Goal: Task Accomplishment & Management: Manage account settings

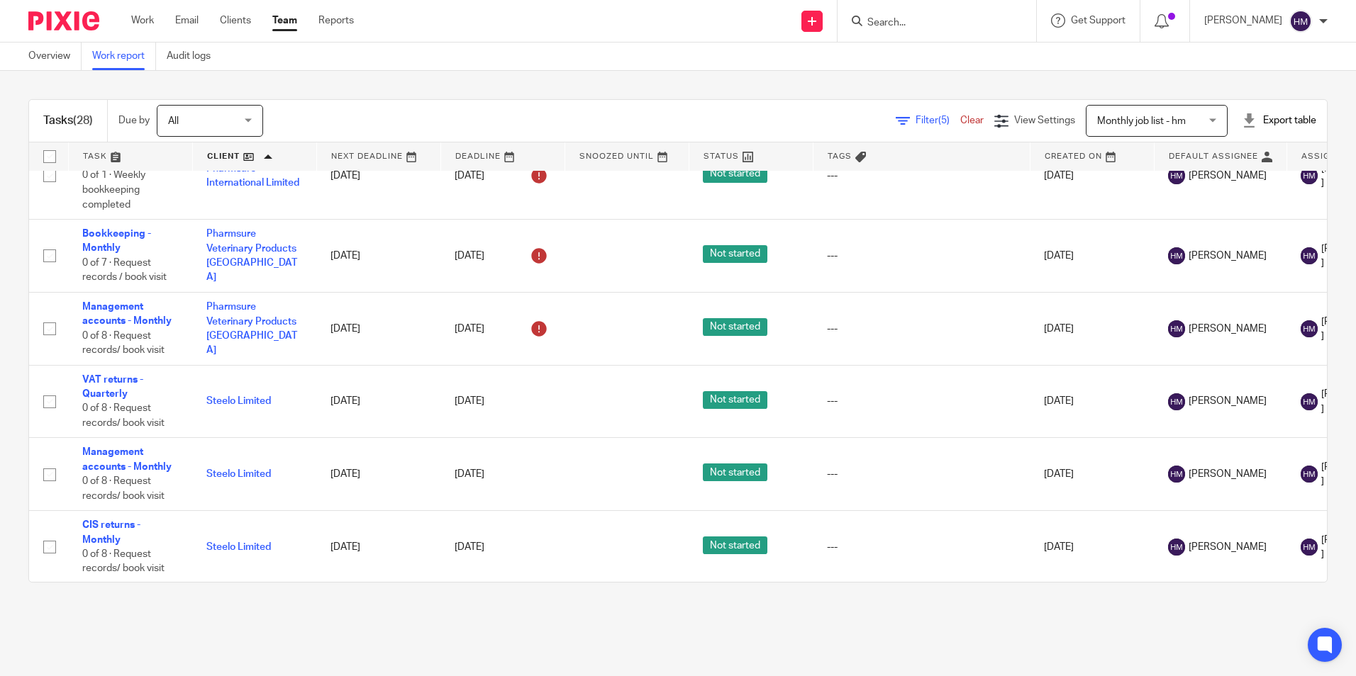
scroll to position [1727, 0]
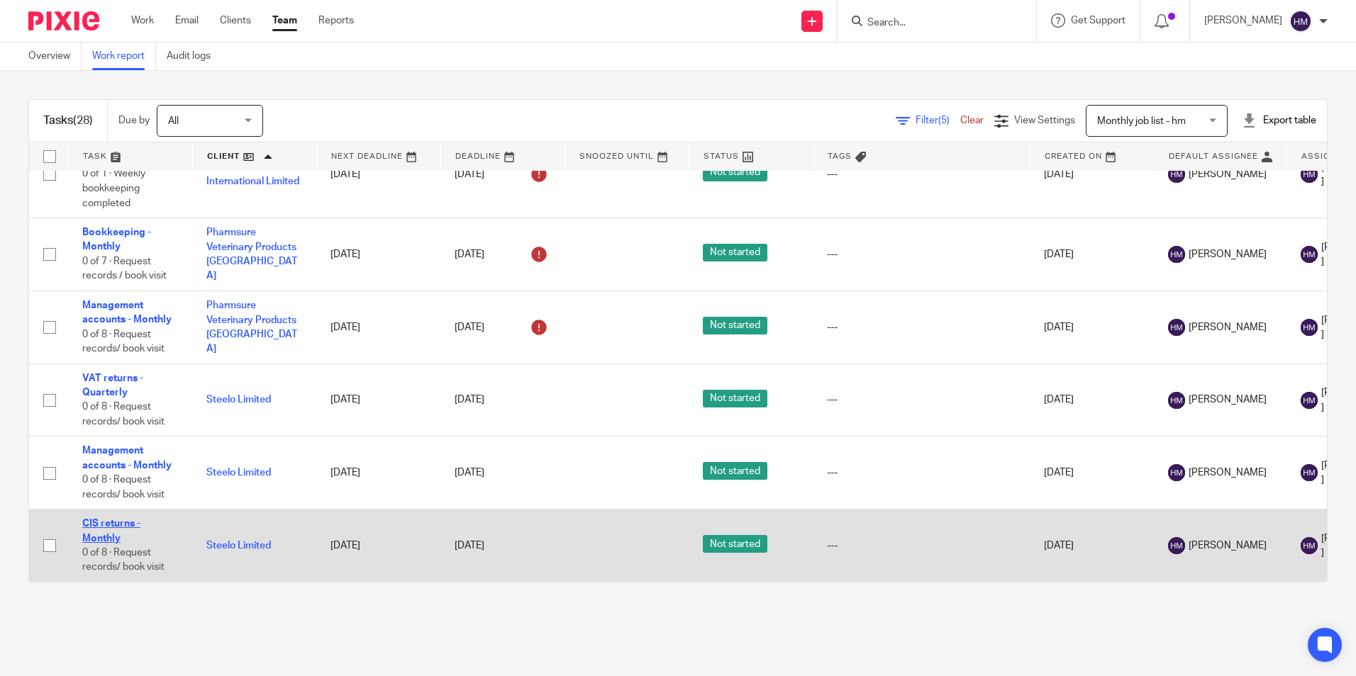
click at [98, 525] on link "CIS returns - Monthly" at bounding box center [111, 531] width 58 height 24
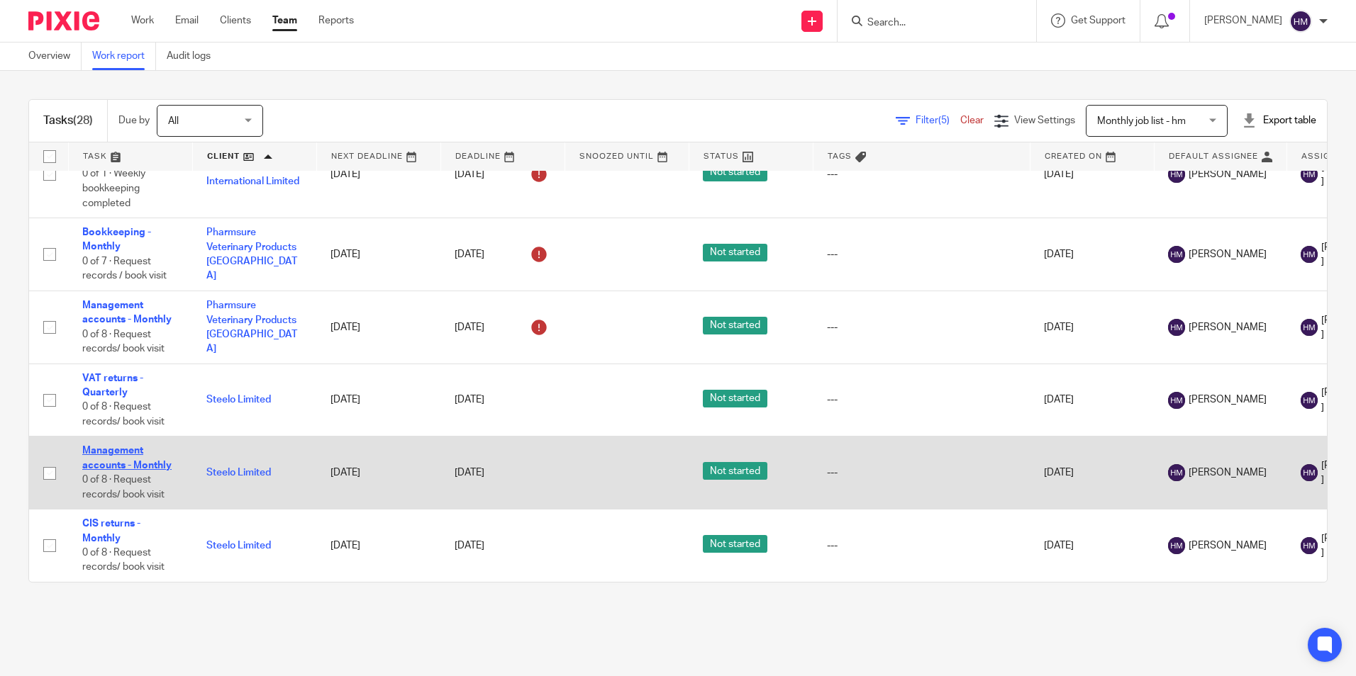
click at [123, 454] on link "Management accounts - Monthly" at bounding box center [126, 458] width 89 height 24
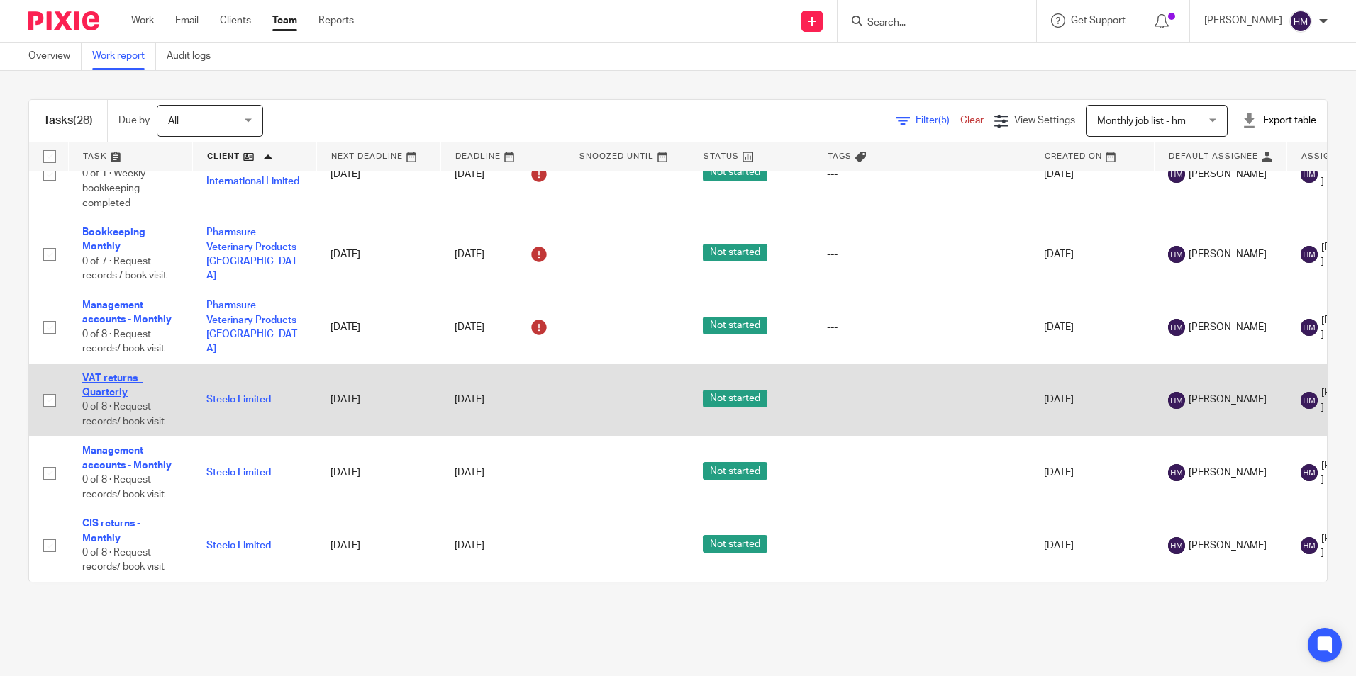
click at [108, 379] on link "VAT returns - Quarterly" at bounding box center [112, 386] width 61 height 24
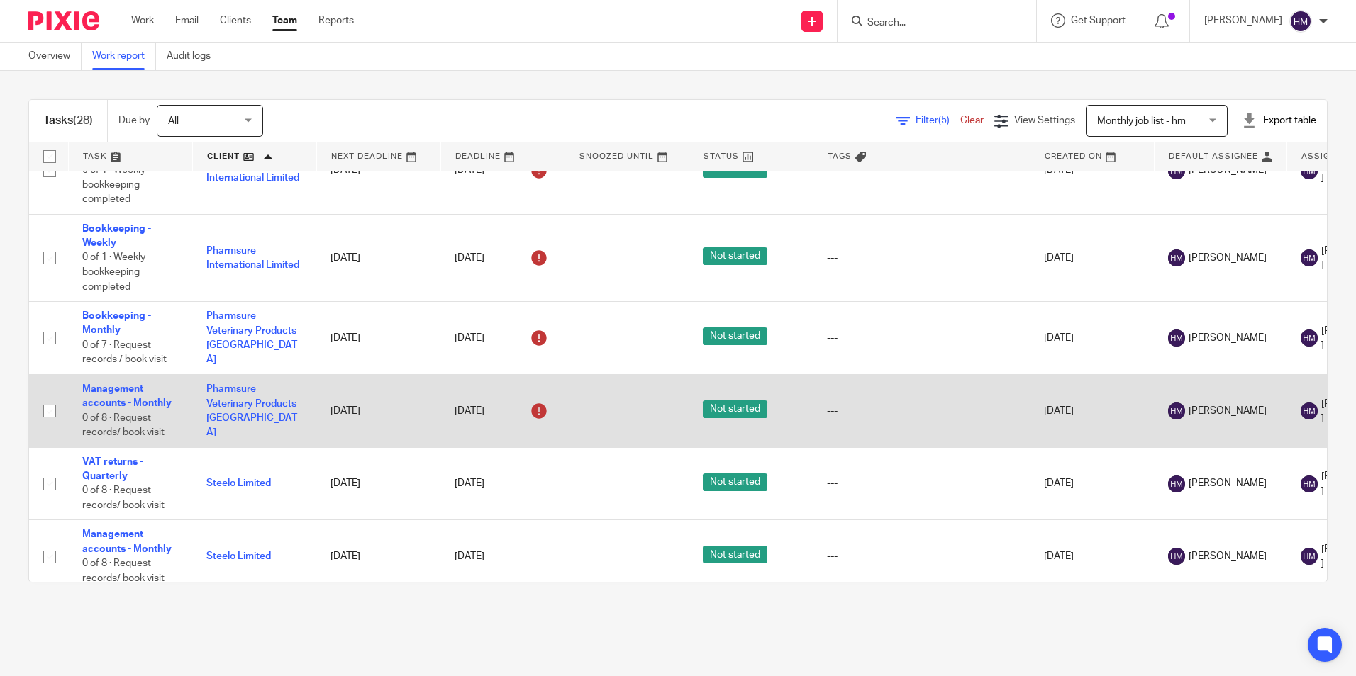
scroll to position [1585, 0]
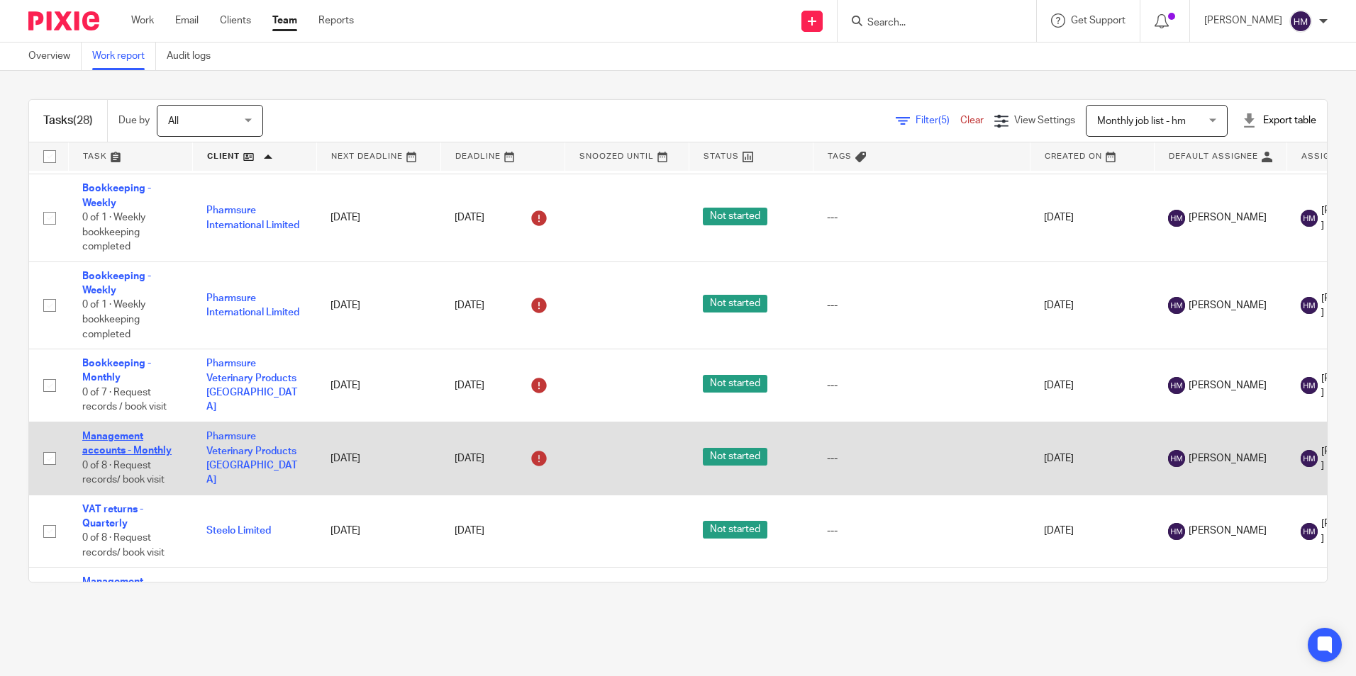
click at [118, 440] on link "Management accounts - Monthly" at bounding box center [126, 444] width 89 height 24
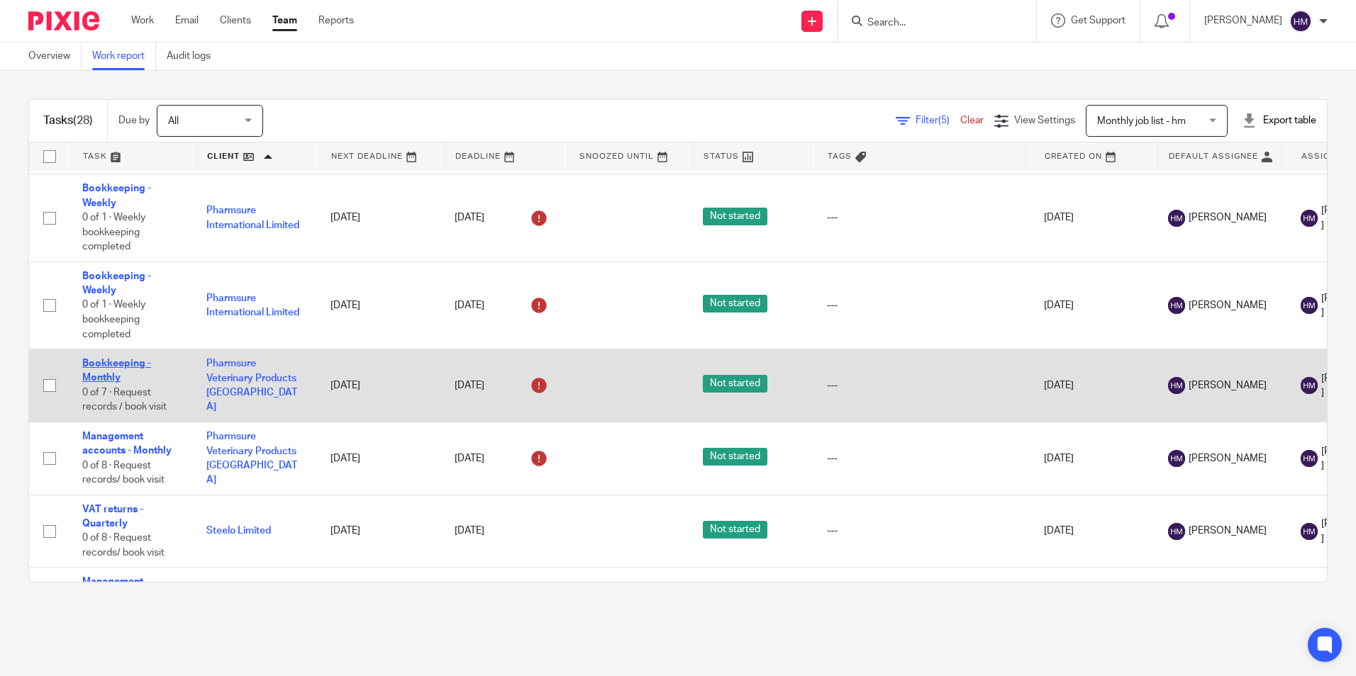
click at [104, 378] on link "Bookkeeping - Monthly" at bounding box center [116, 371] width 69 height 24
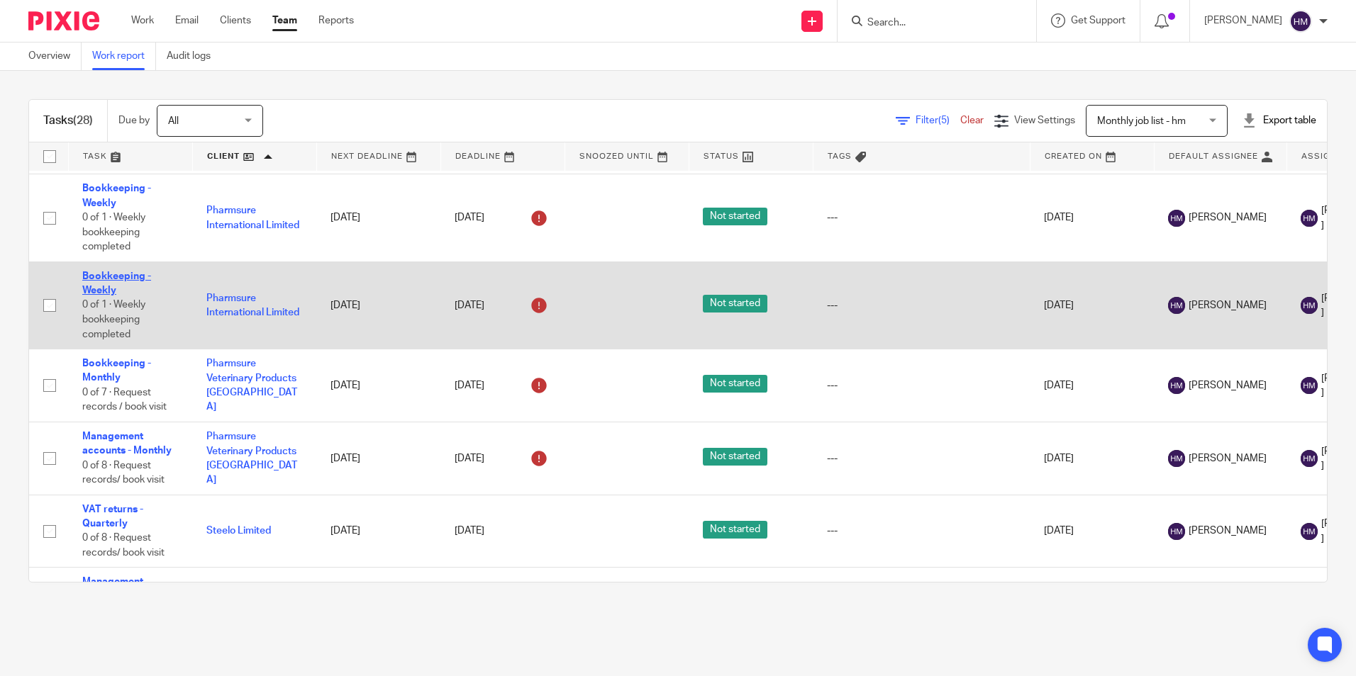
click at [101, 289] on link "Bookkeeping - Weekly" at bounding box center [116, 284] width 69 height 24
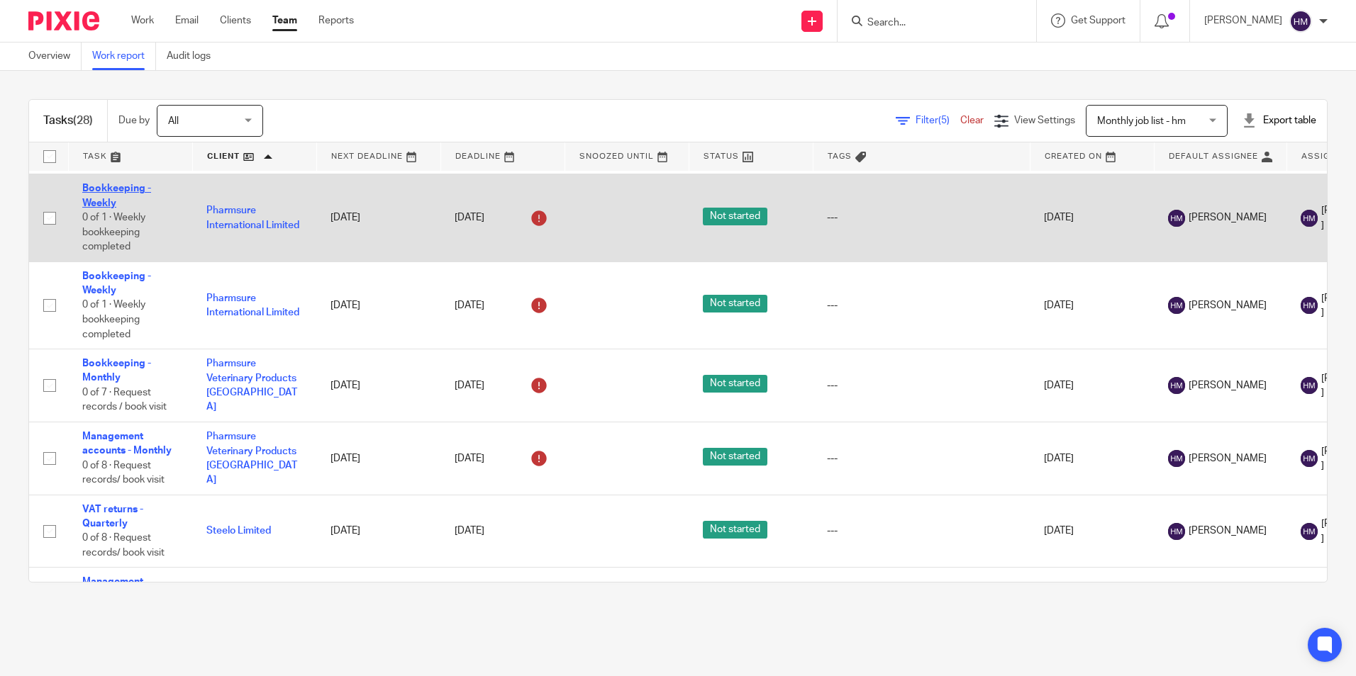
click at [100, 203] on link "Bookkeeping - Weekly" at bounding box center [116, 196] width 69 height 24
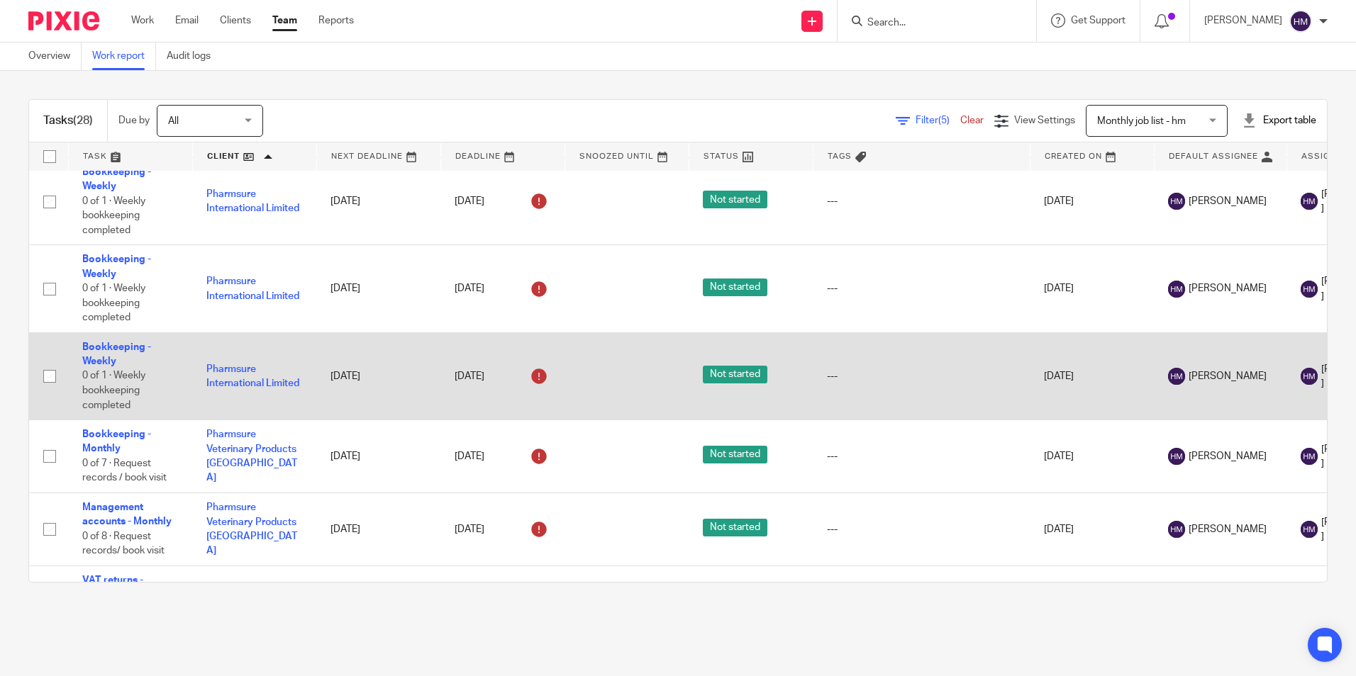
scroll to position [1443, 0]
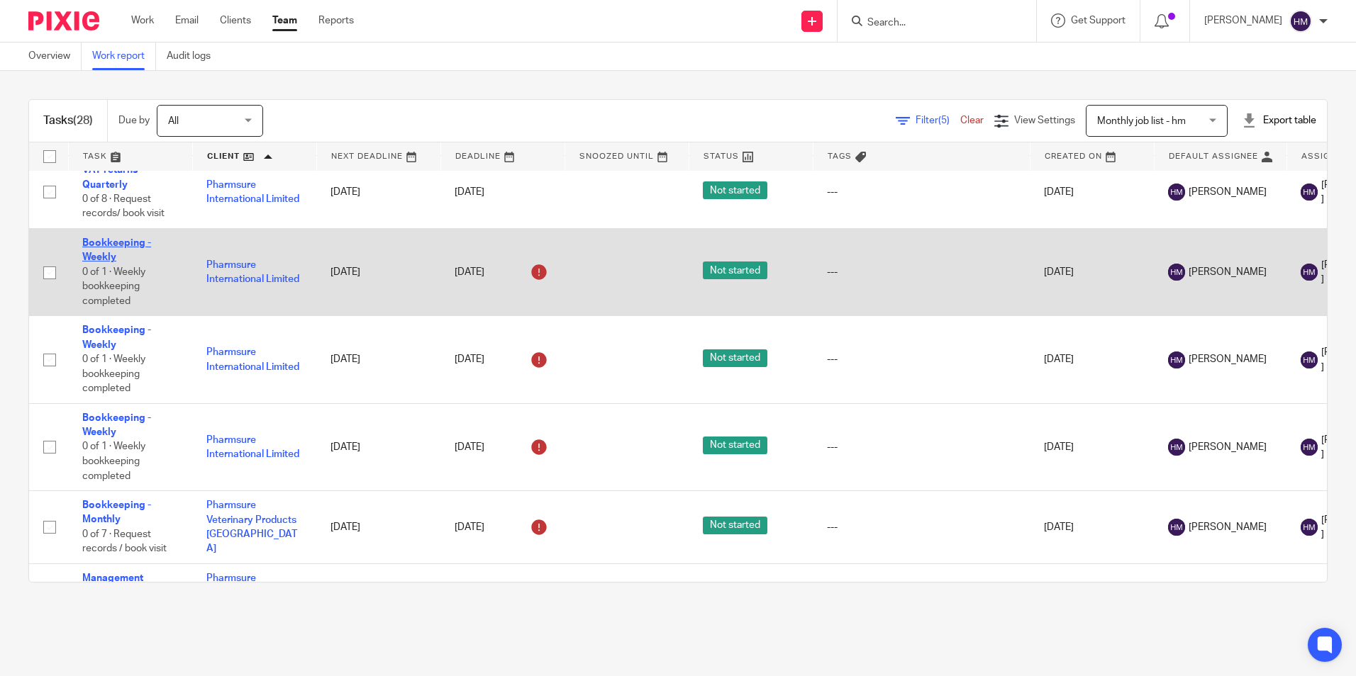
click at [113, 254] on link "Bookkeeping - Weekly" at bounding box center [116, 250] width 69 height 24
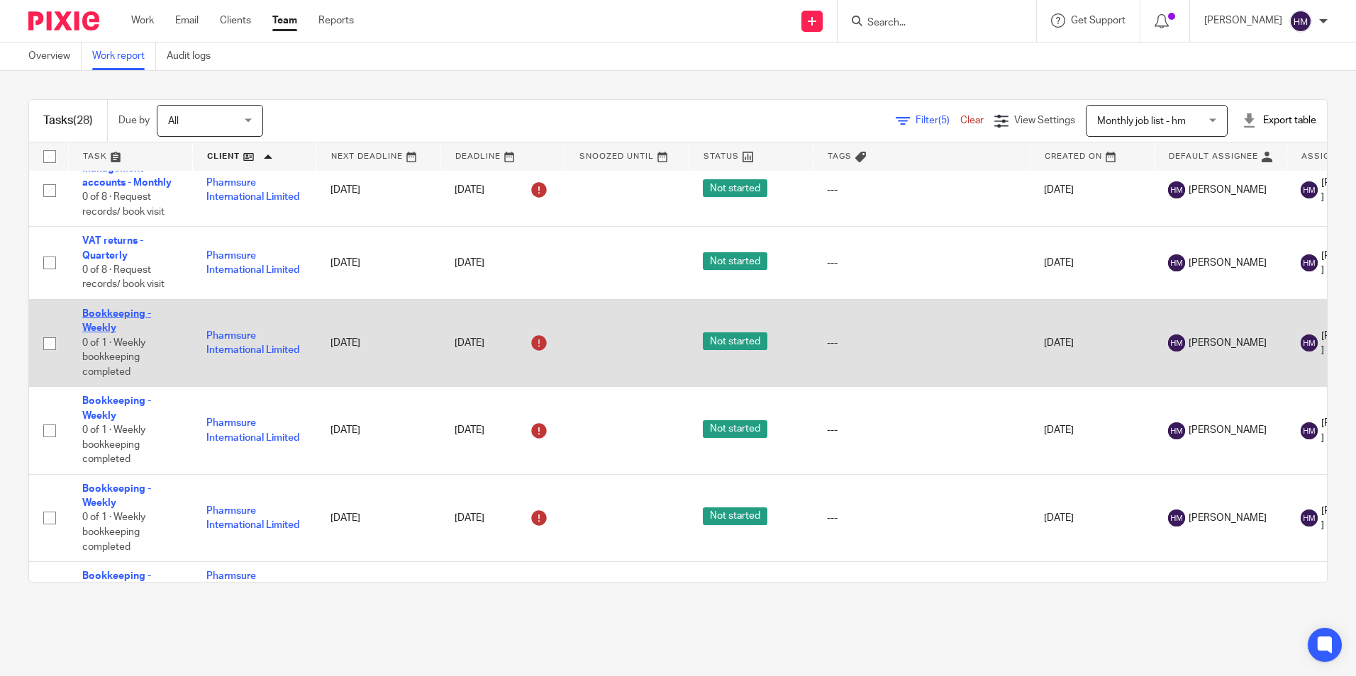
scroll to position [1301, 0]
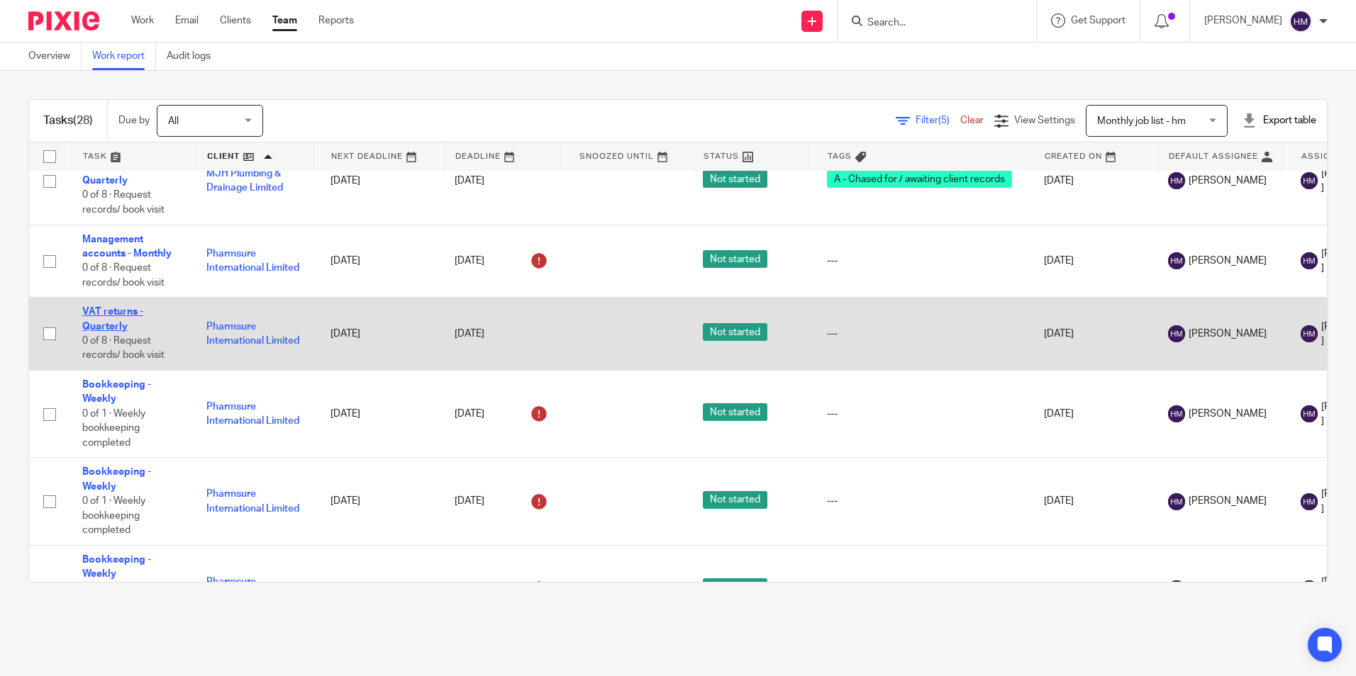
click at [125, 324] on link "VAT returns - Quarterly" at bounding box center [112, 319] width 61 height 24
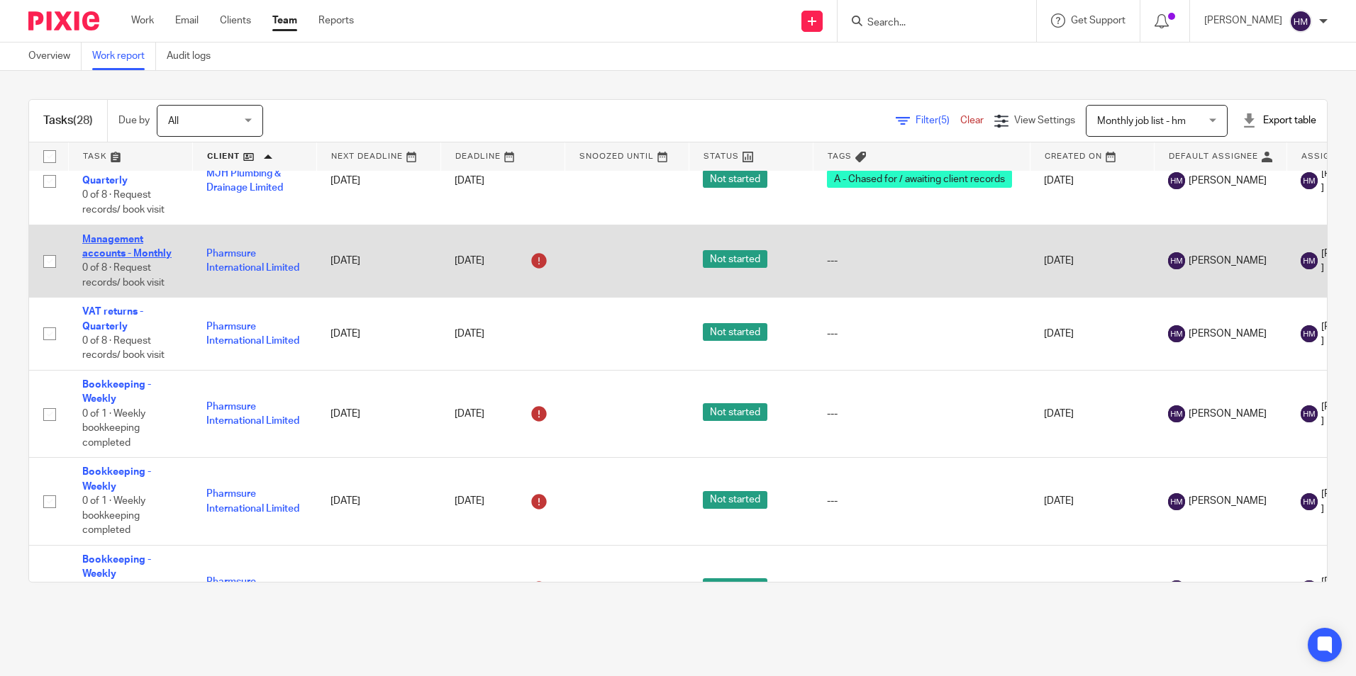
click at [123, 248] on link "Management accounts - Monthly" at bounding box center [126, 247] width 89 height 24
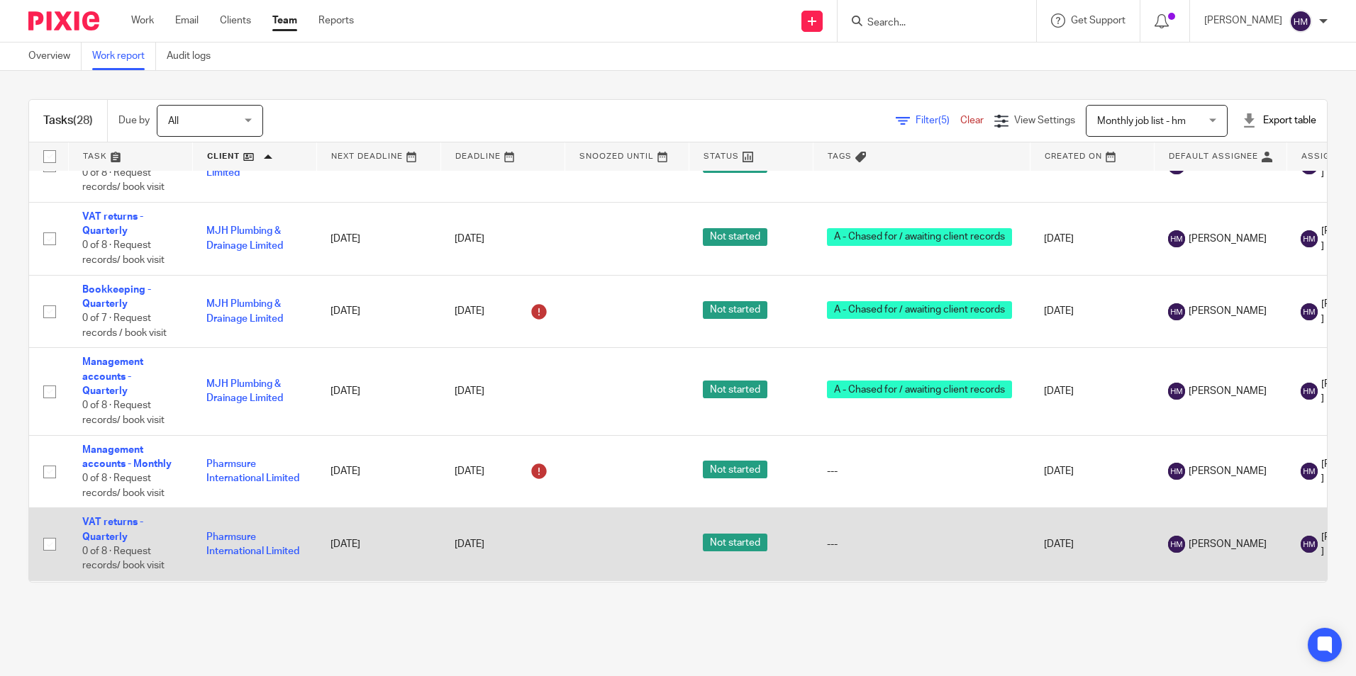
scroll to position [1088, 0]
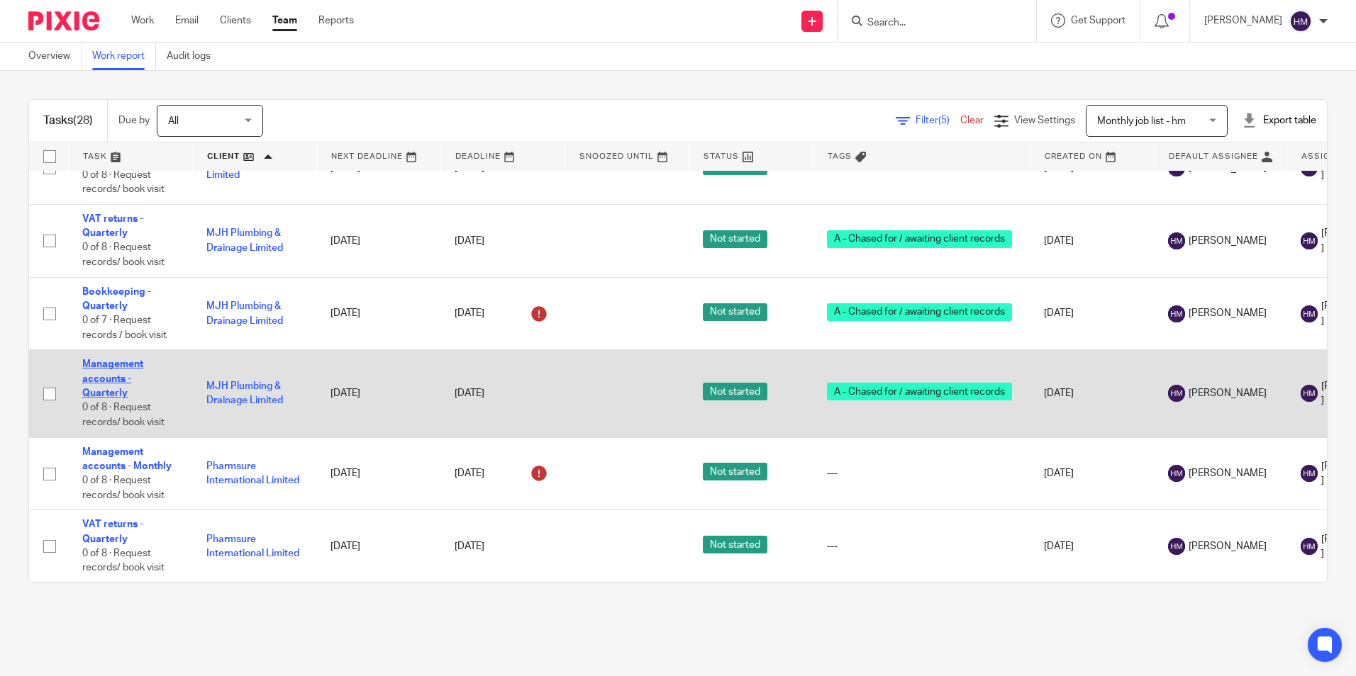
click at [123, 378] on link "Management accounts - Quarterly" at bounding box center [112, 378] width 61 height 39
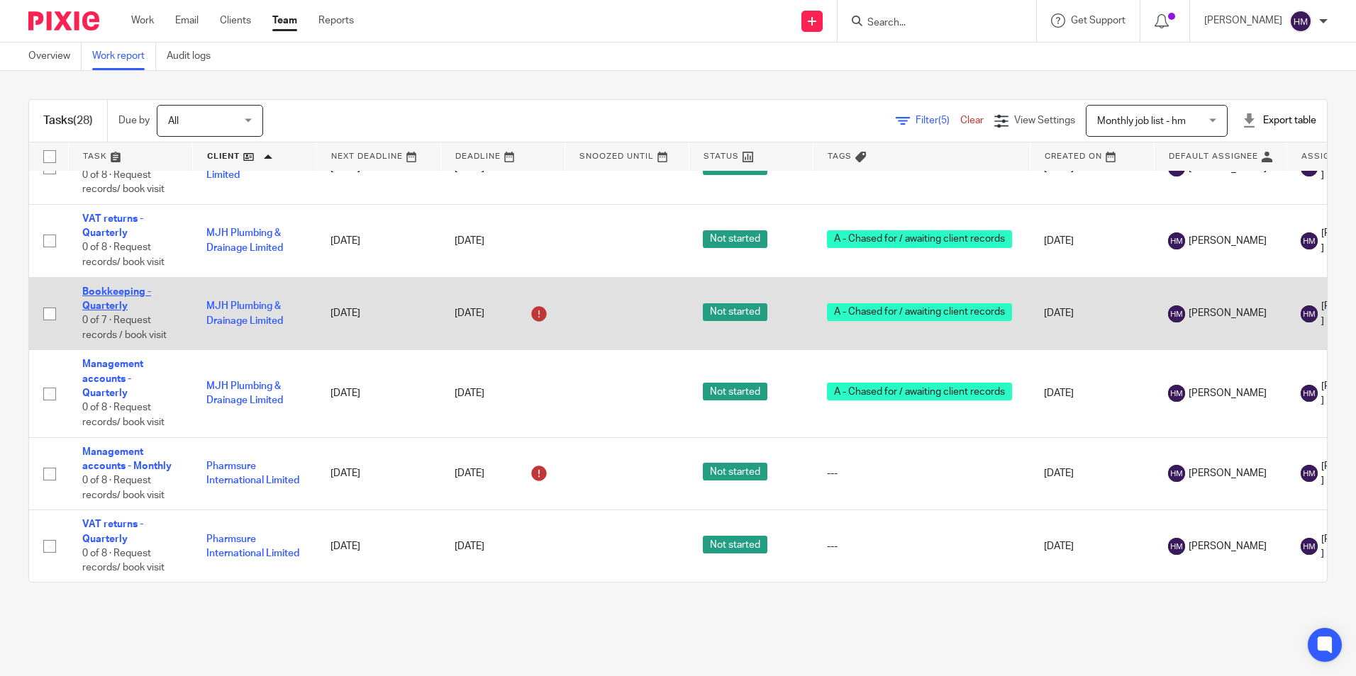
click at [114, 306] on link "Bookkeeping - Quarterly" at bounding box center [116, 299] width 69 height 24
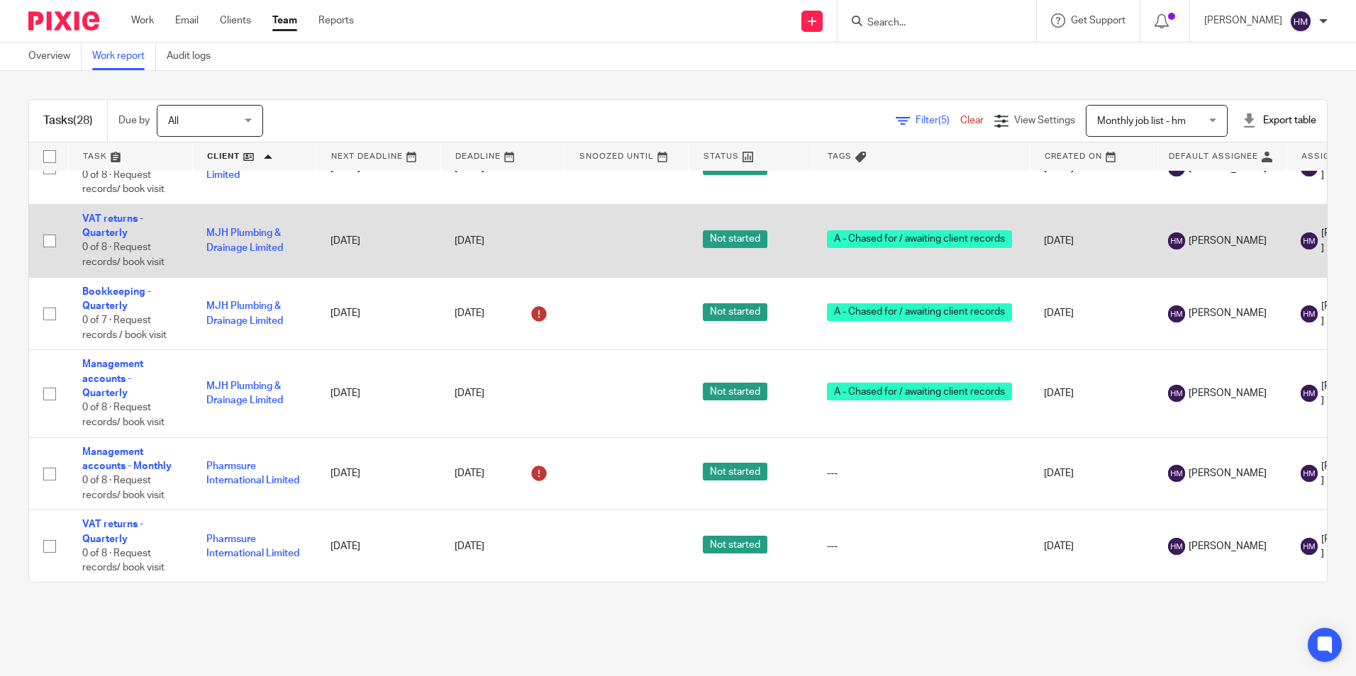
click at [107, 227] on td "VAT returns - Quarterly 0 of 8 · Request records/ book visit" at bounding box center [130, 240] width 124 height 73
click at [105, 231] on link "VAT returns - Quarterly" at bounding box center [112, 226] width 61 height 24
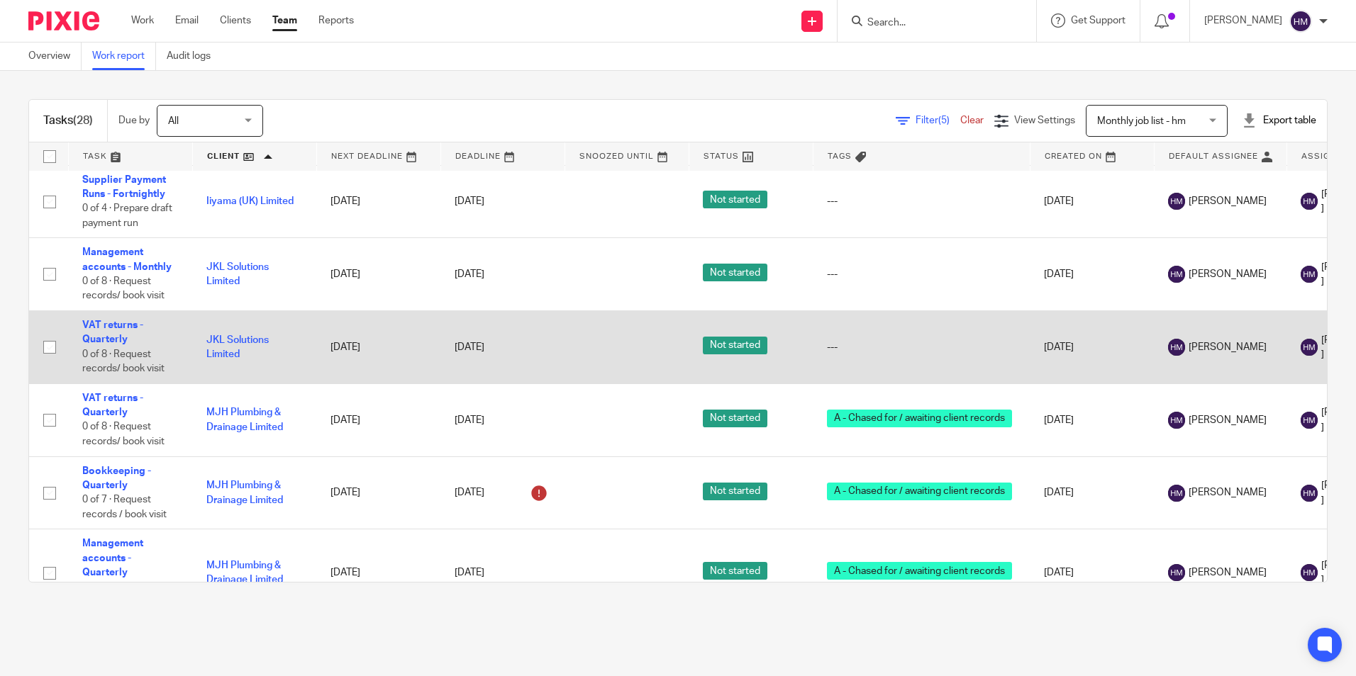
scroll to position [876, 0]
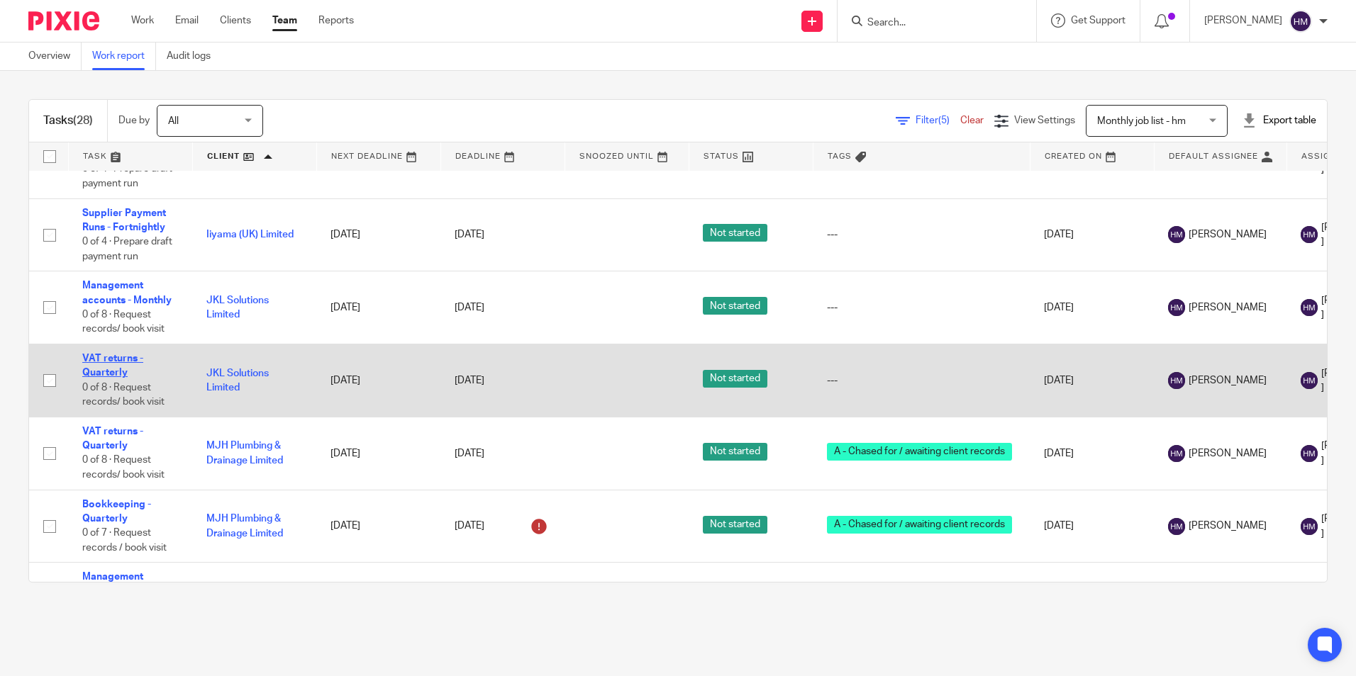
click at [123, 364] on link "VAT returns - Quarterly" at bounding box center [112, 366] width 61 height 24
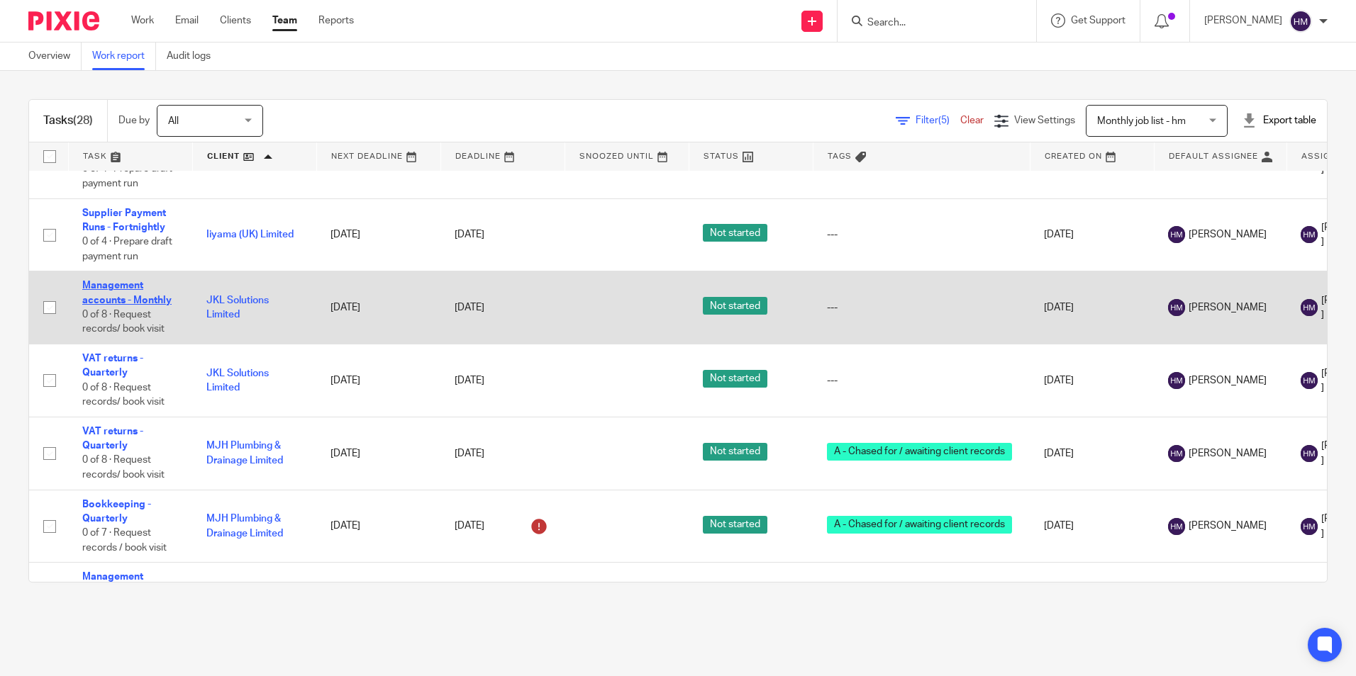
click at [114, 296] on link "Management accounts - Monthly" at bounding box center [126, 293] width 89 height 24
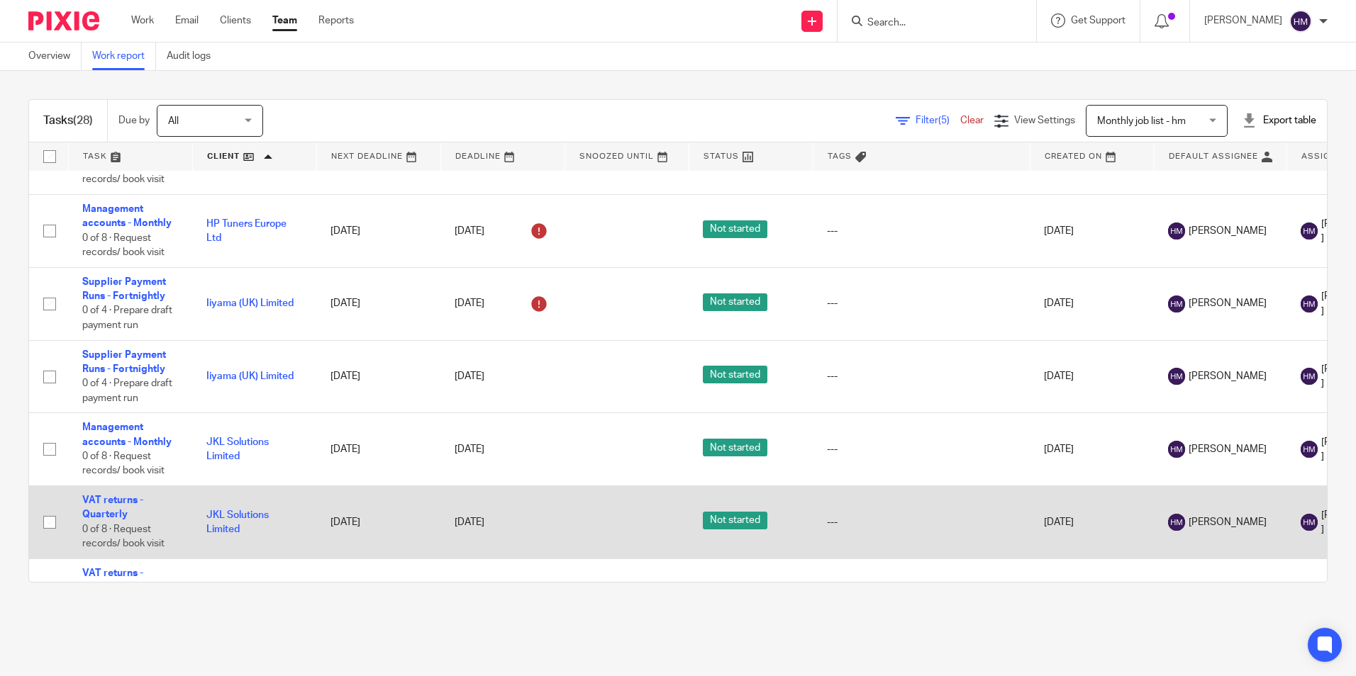
scroll to position [663, 0]
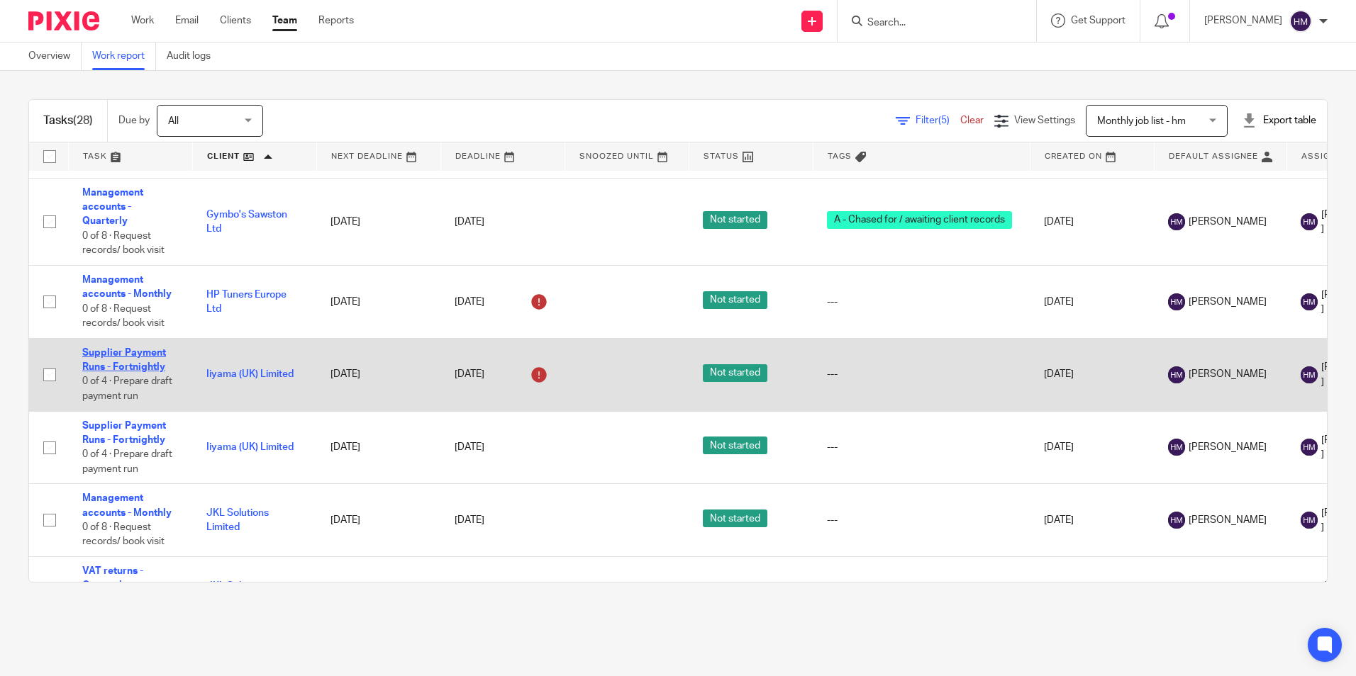
click at [123, 369] on link "Supplier Payment Runs - Fortnightly" at bounding box center [124, 360] width 84 height 24
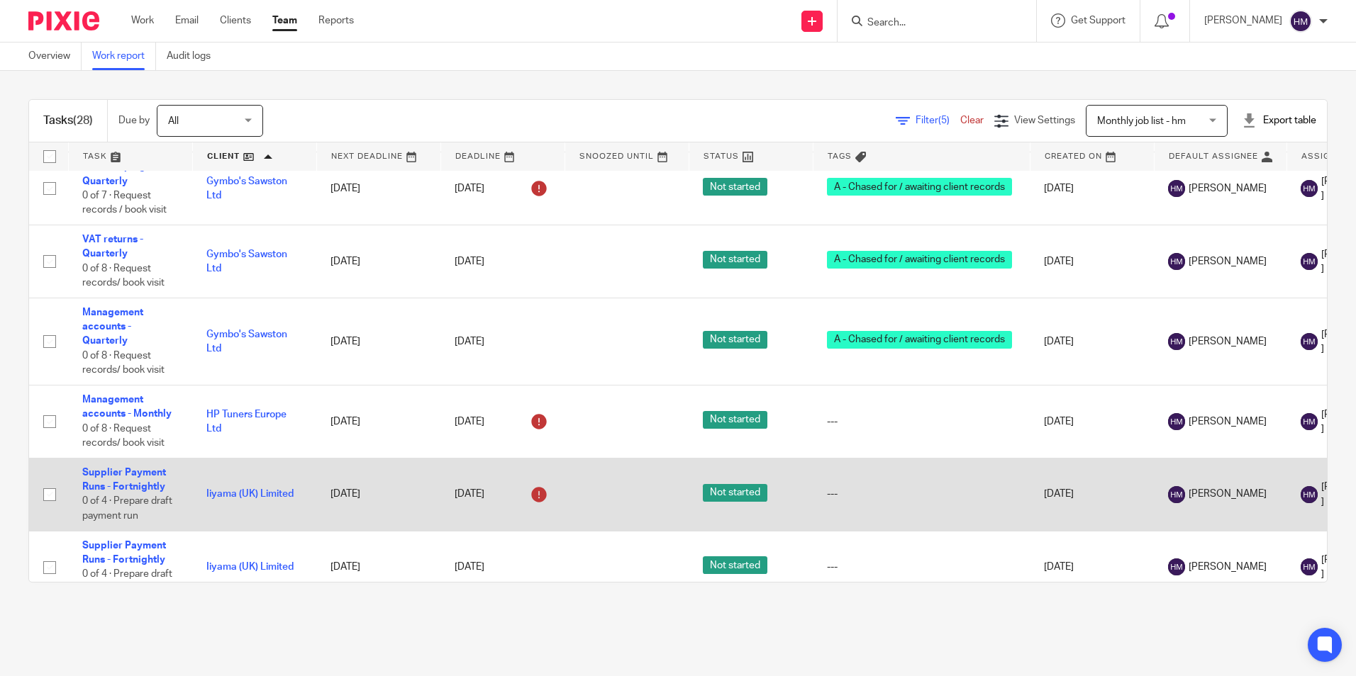
scroll to position [521, 0]
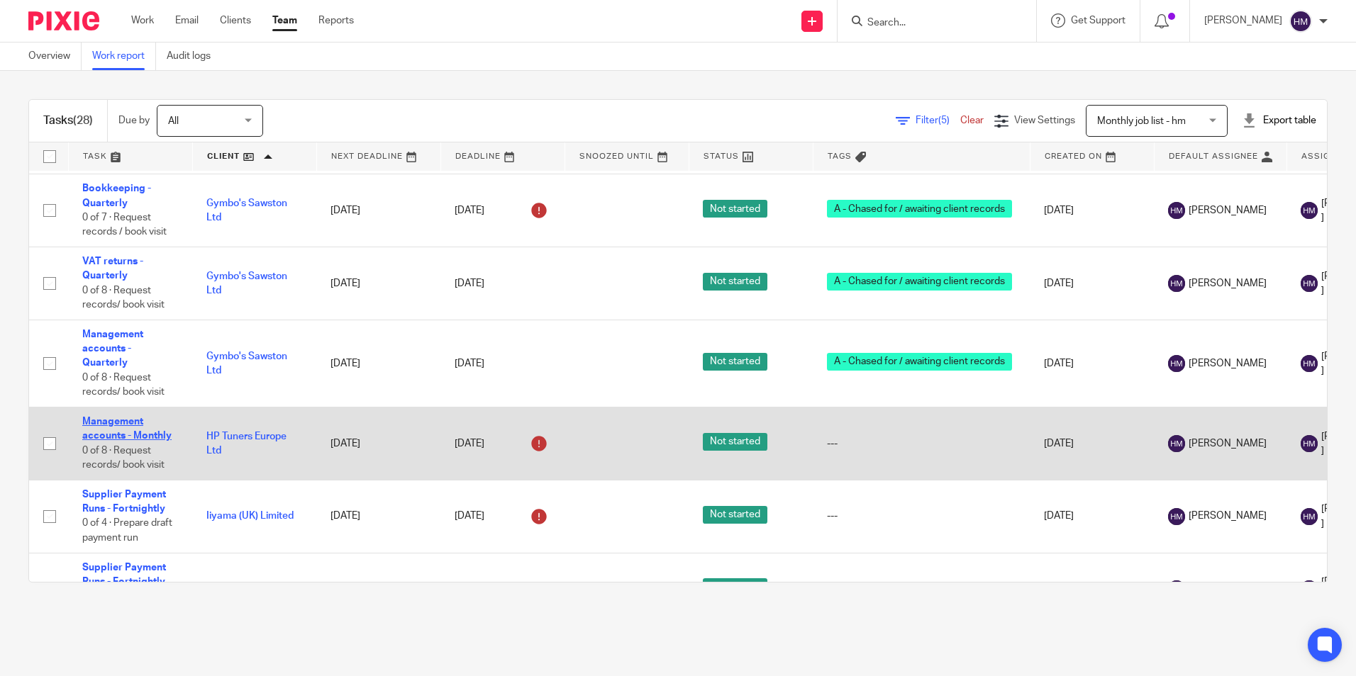
click at [121, 432] on link "Management accounts - Monthly" at bounding box center [126, 429] width 89 height 24
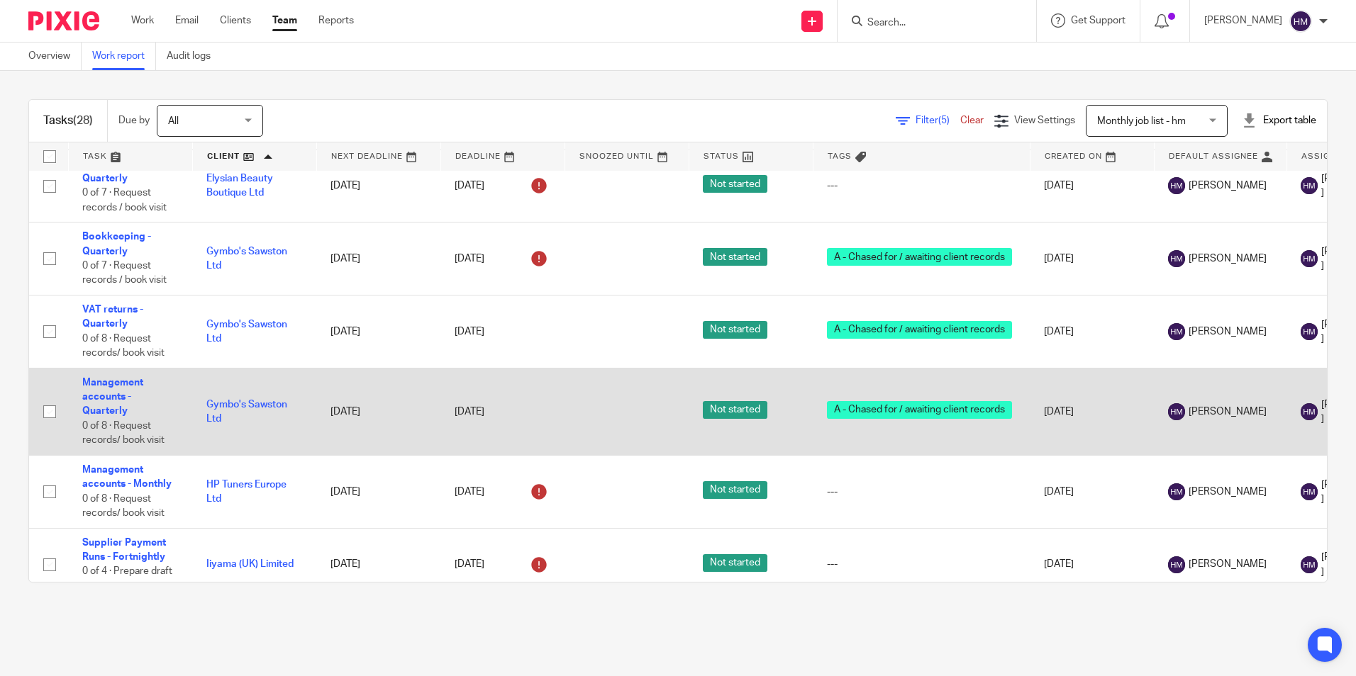
scroll to position [450, 0]
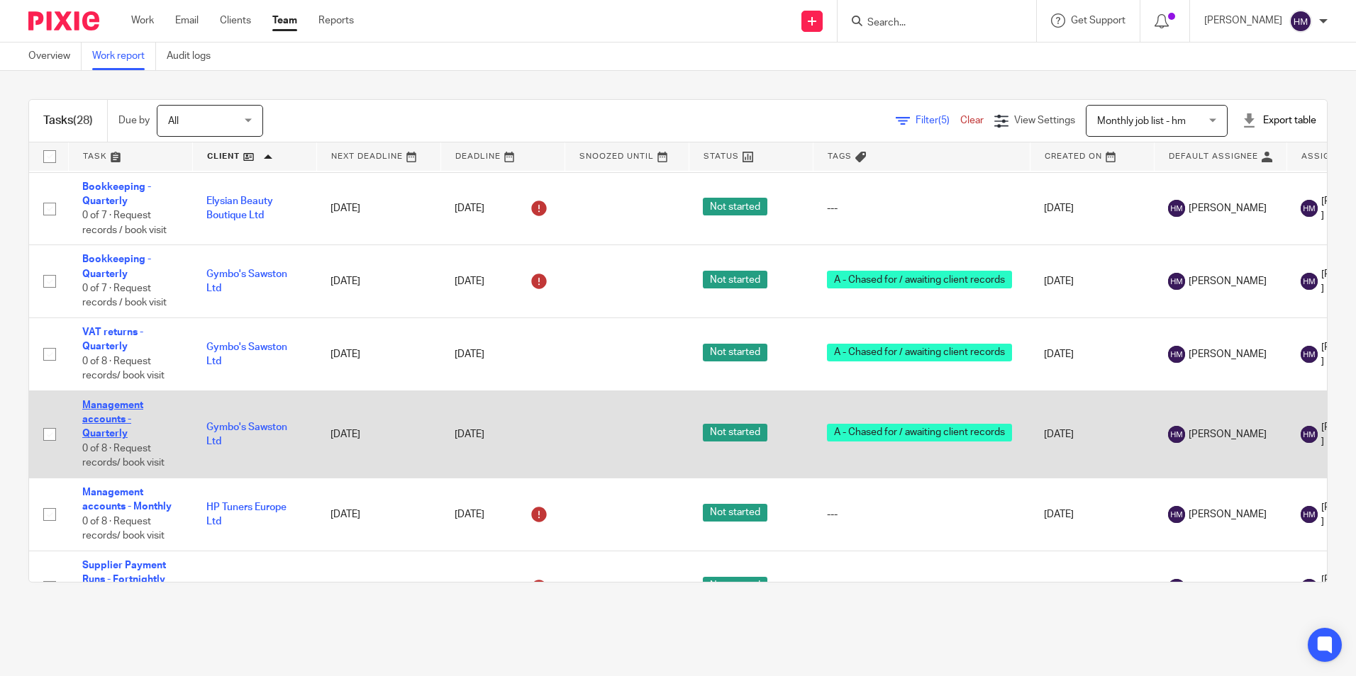
click at [101, 415] on link "Management accounts - Quarterly" at bounding box center [112, 420] width 61 height 39
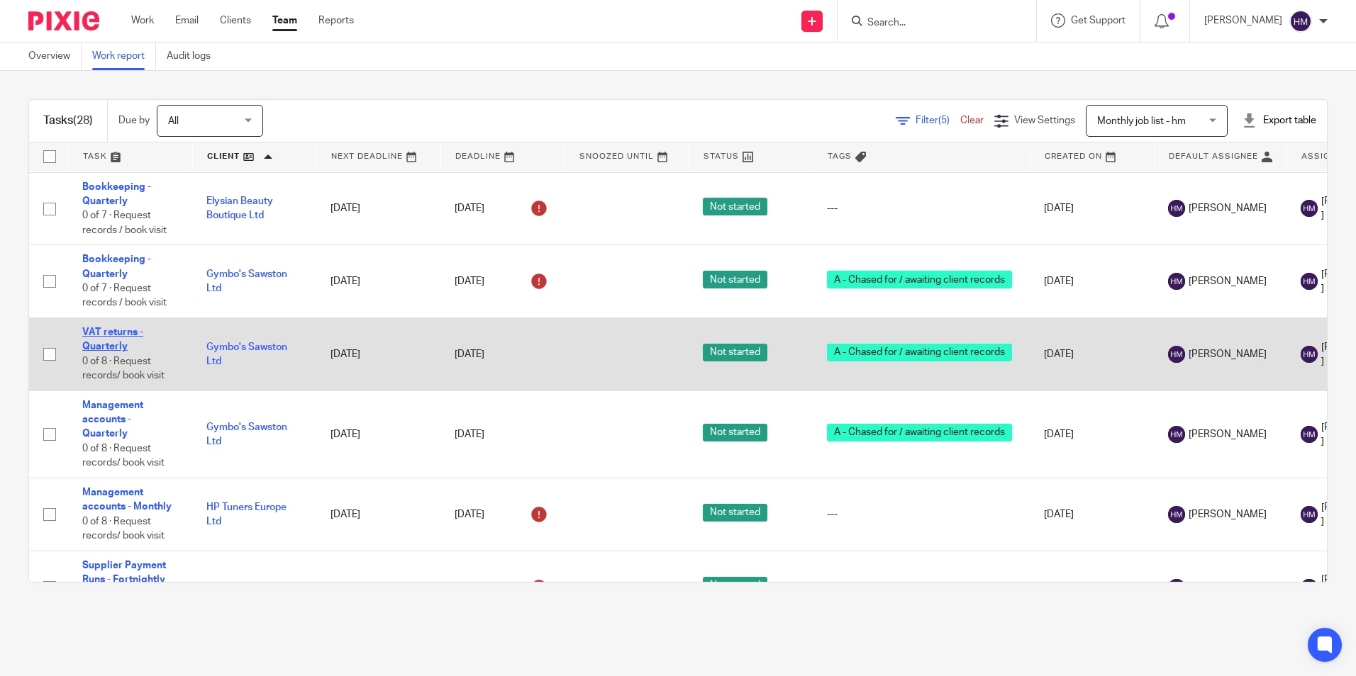
click at [104, 345] on link "VAT returns - Quarterly" at bounding box center [112, 340] width 61 height 24
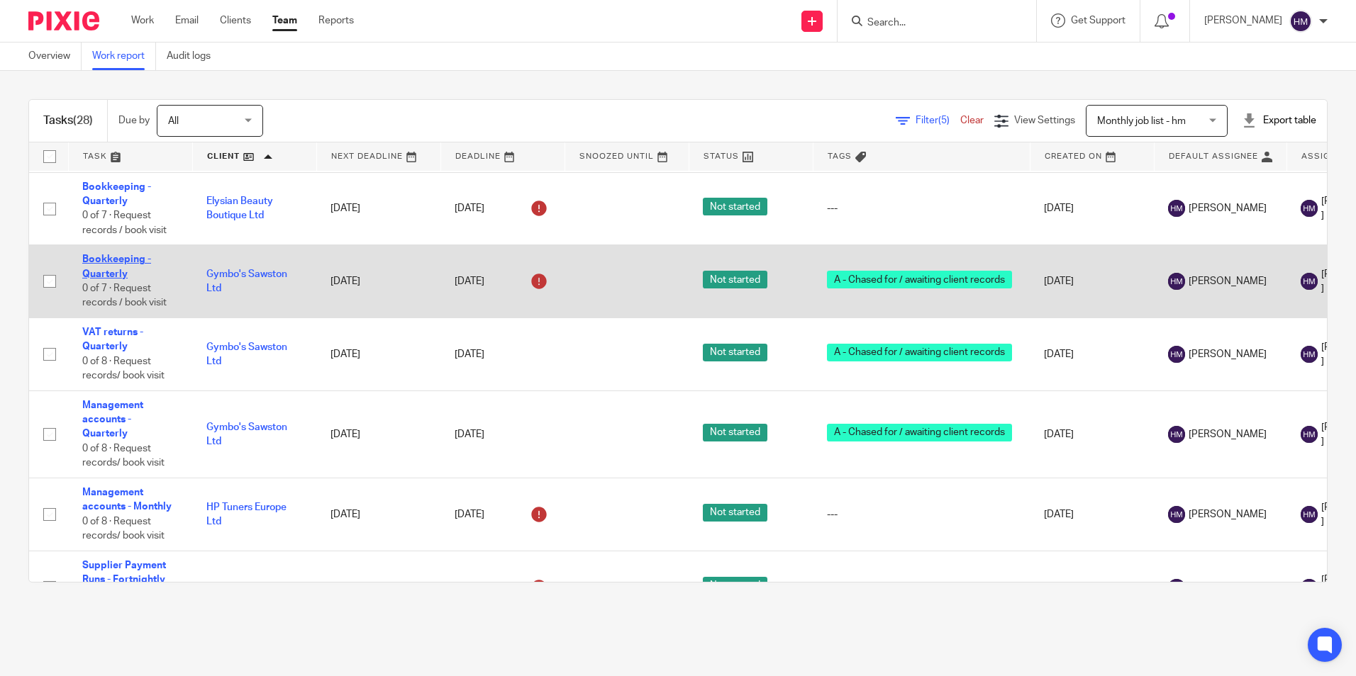
click at [111, 262] on link "Bookkeeping - Quarterly" at bounding box center [116, 267] width 69 height 24
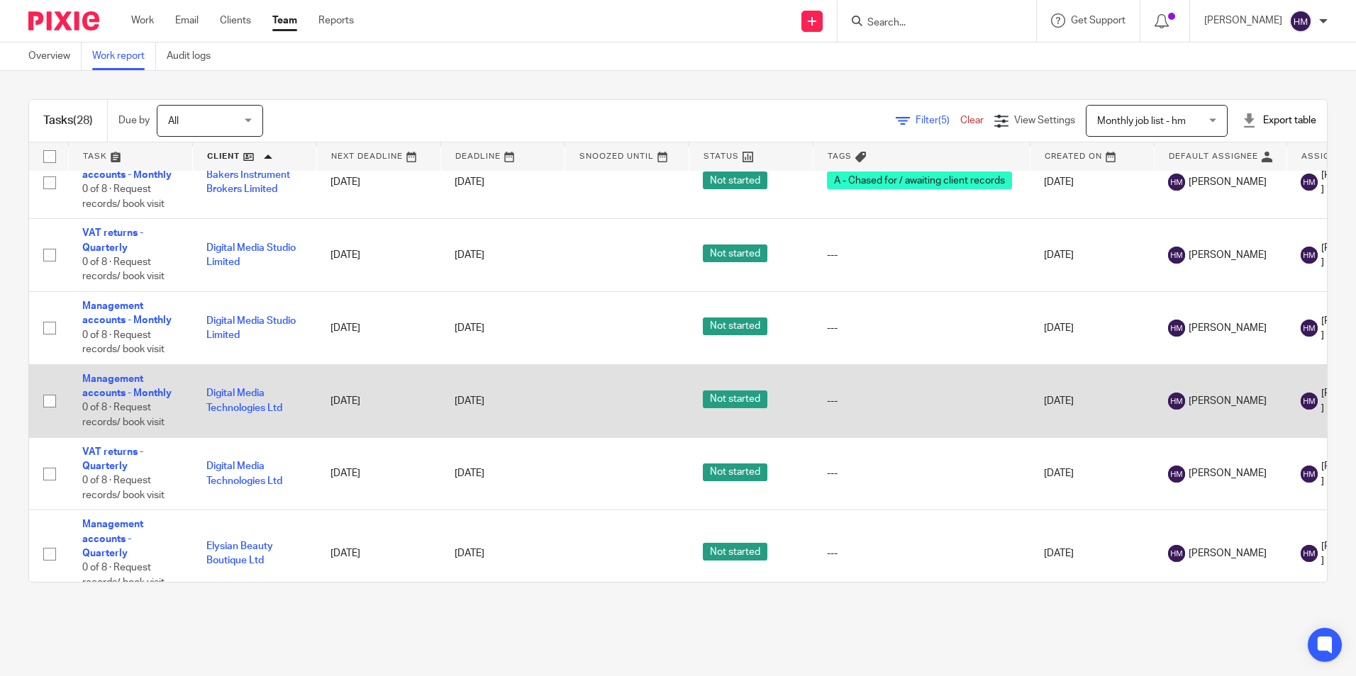
scroll to position [0, 0]
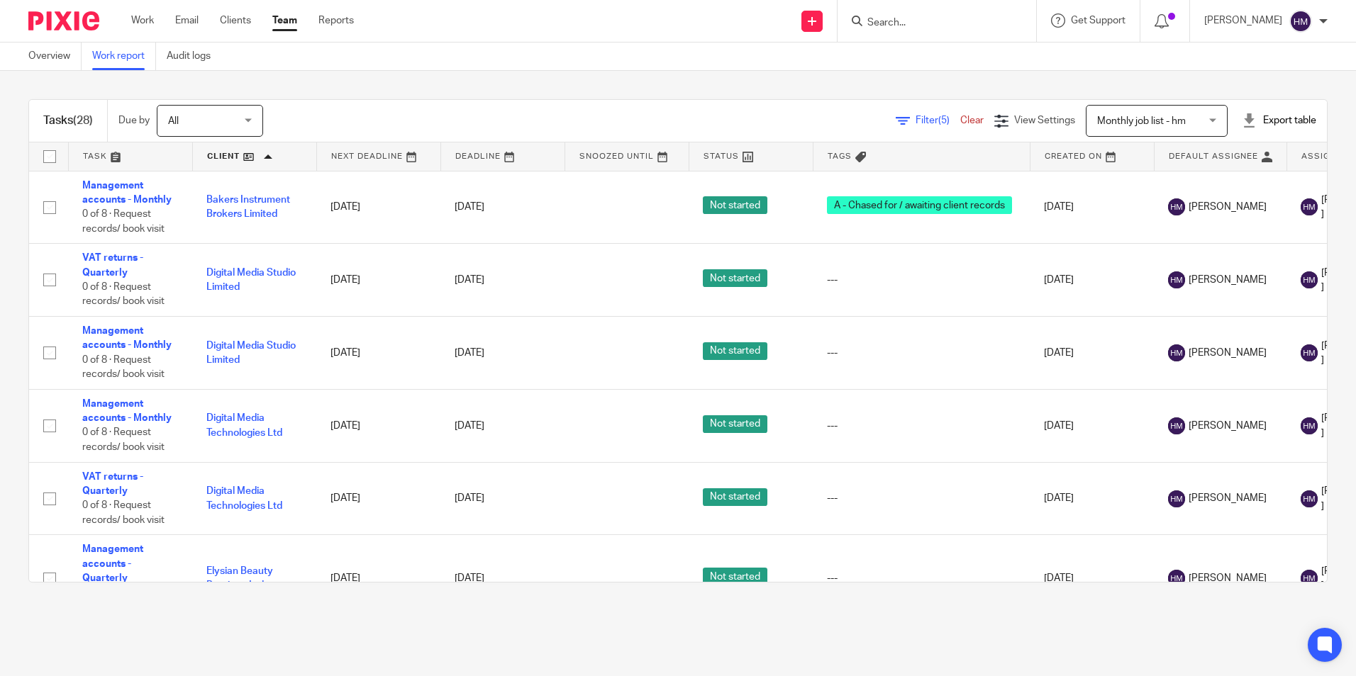
click at [249, 158] on link at bounding box center [254, 157] width 123 height 28
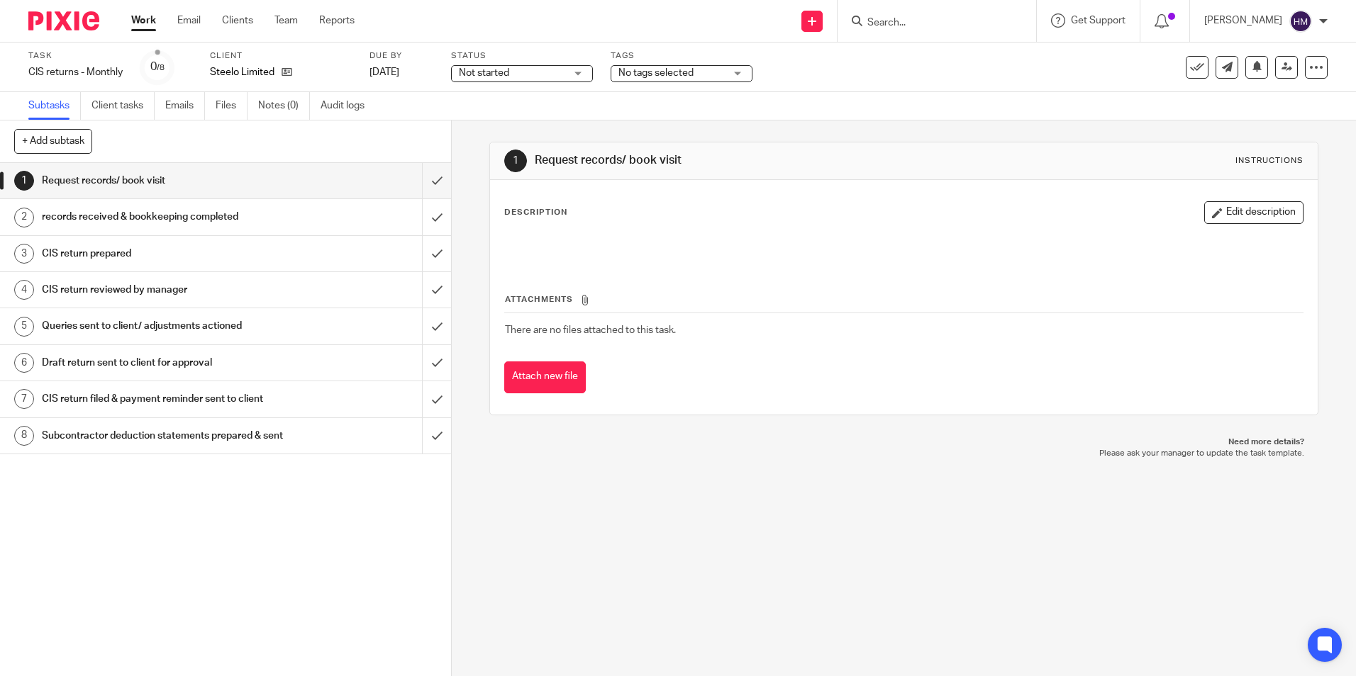
click at [572, 76] on div "Not started Not started" at bounding box center [522, 73] width 142 height 17
click at [525, 133] on li "In progress" at bounding box center [522, 125] width 140 height 29
click at [662, 69] on span "No tags selected" at bounding box center [655, 73] width 75 height 10
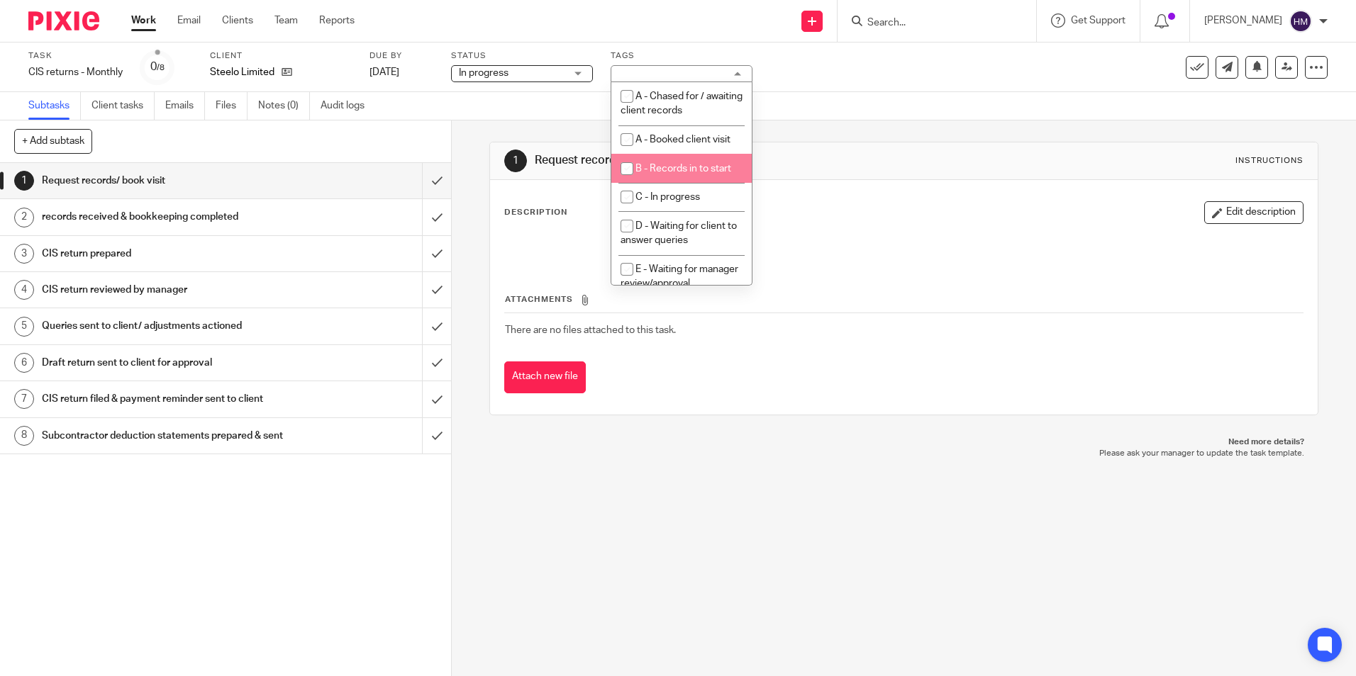
scroll to position [71, 0]
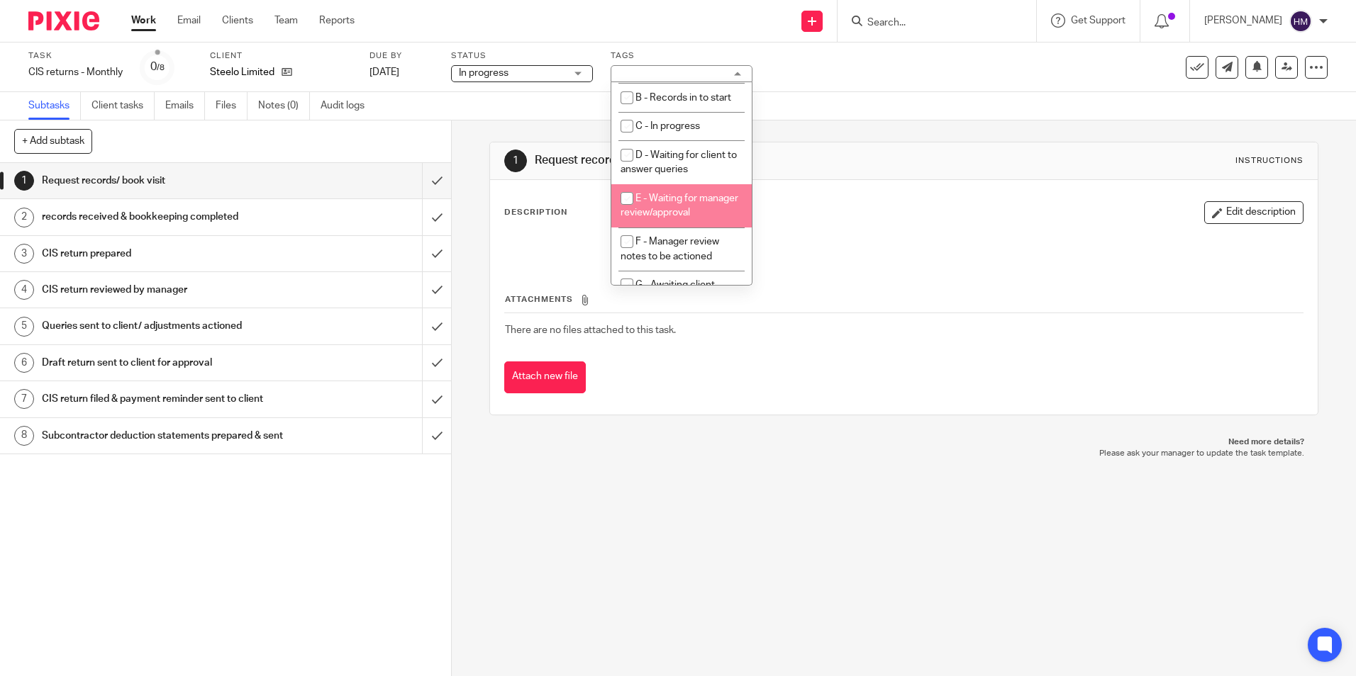
click at [696, 206] on li "E - Waiting for manager review/approval" at bounding box center [681, 205] width 140 height 43
checkbox input "true"
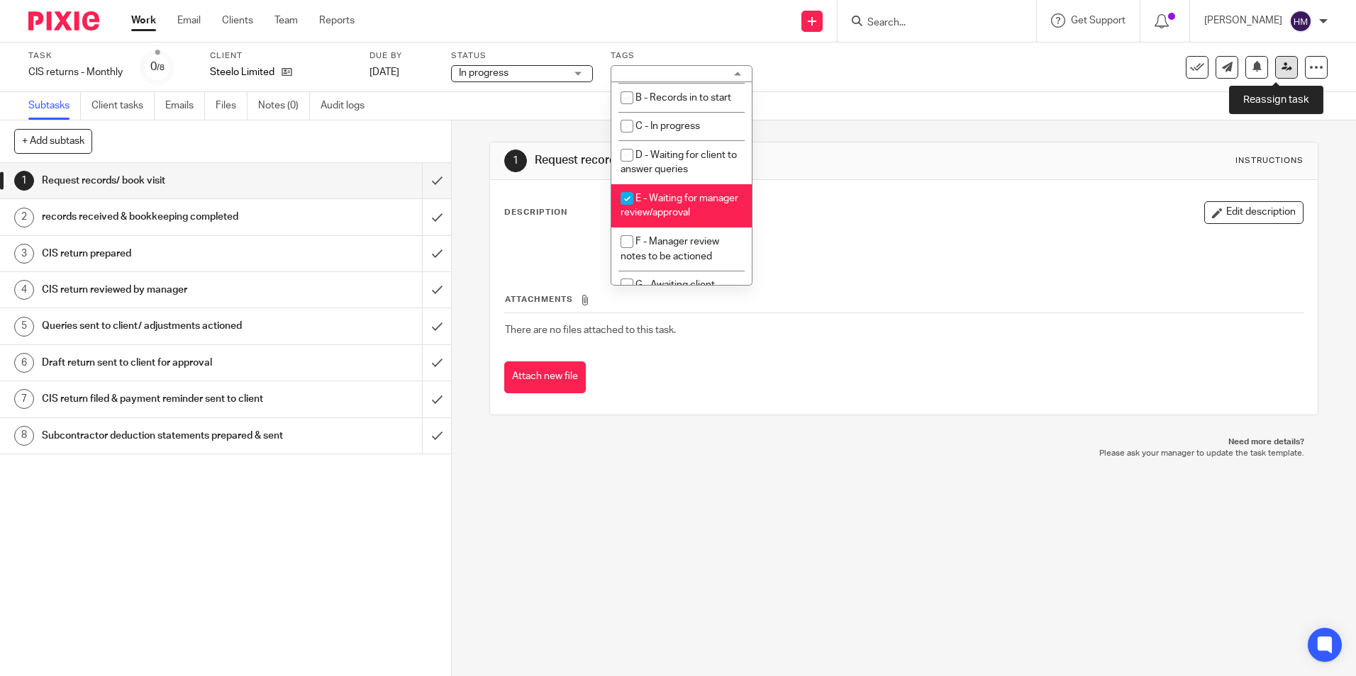
click at [1281, 64] on icon at bounding box center [1286, 67] width 11 height 11
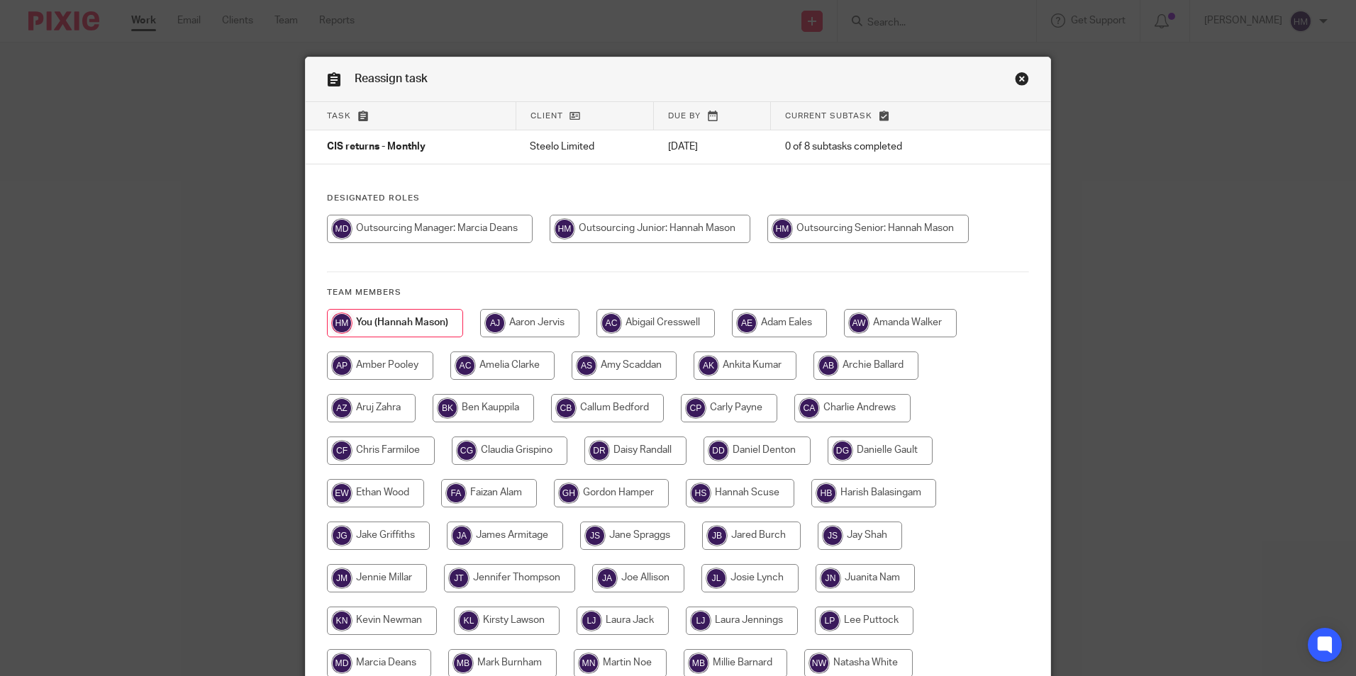
click at [449, 225] on input "radio" at bounding box center [430, 229] width 206 height 28
radio input "true"
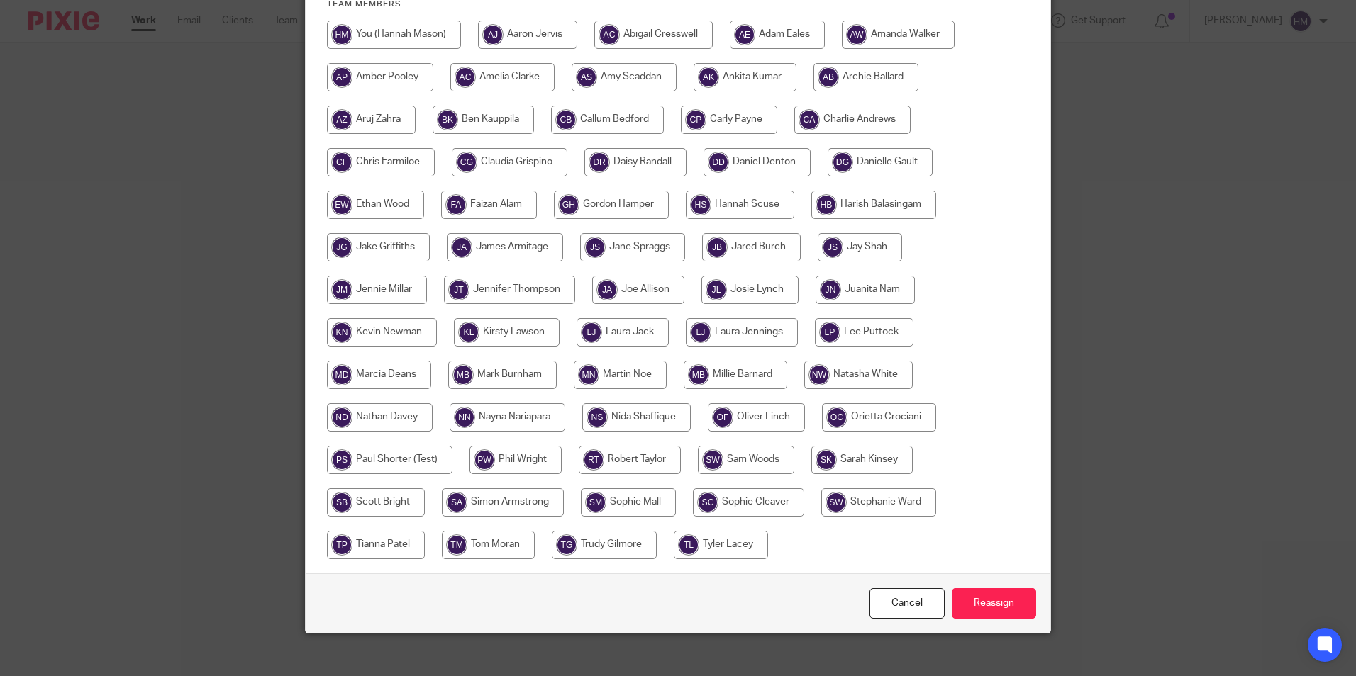
scroll to position [303, 0]
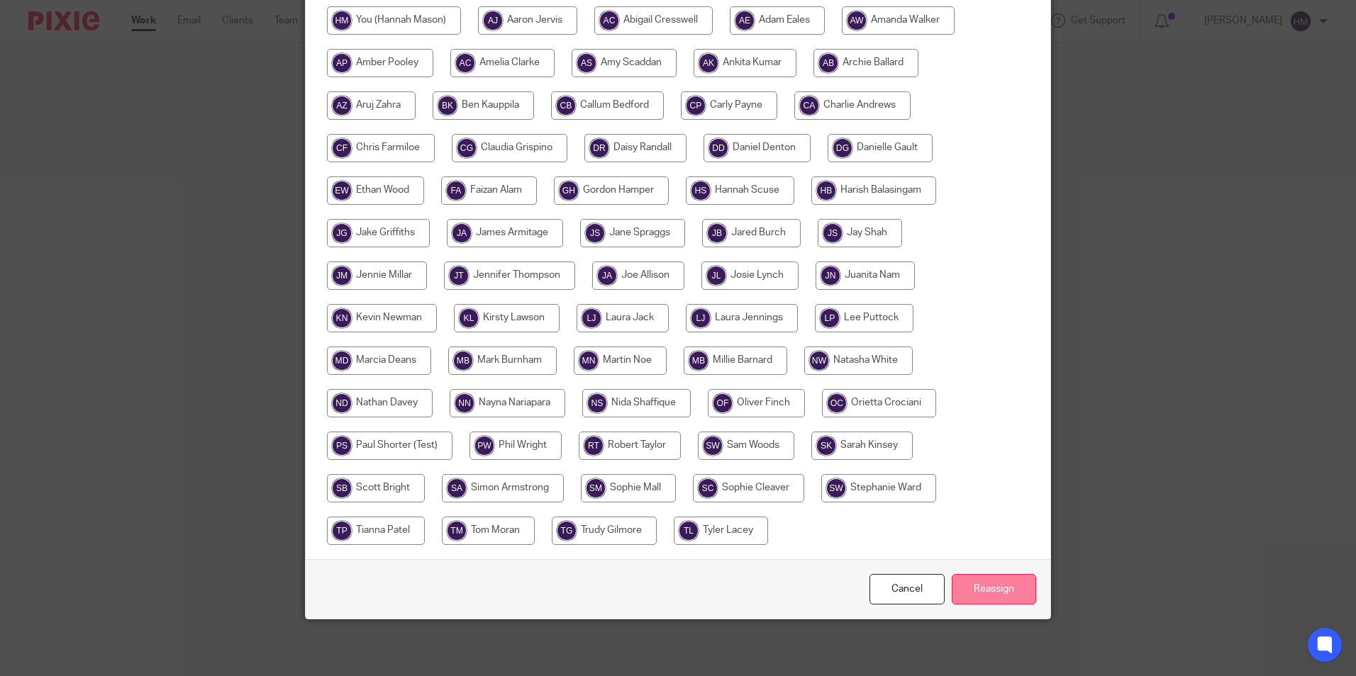
click at [985, 589] on input "Reassign" at bounding box center [994, 589] width 84 height 30
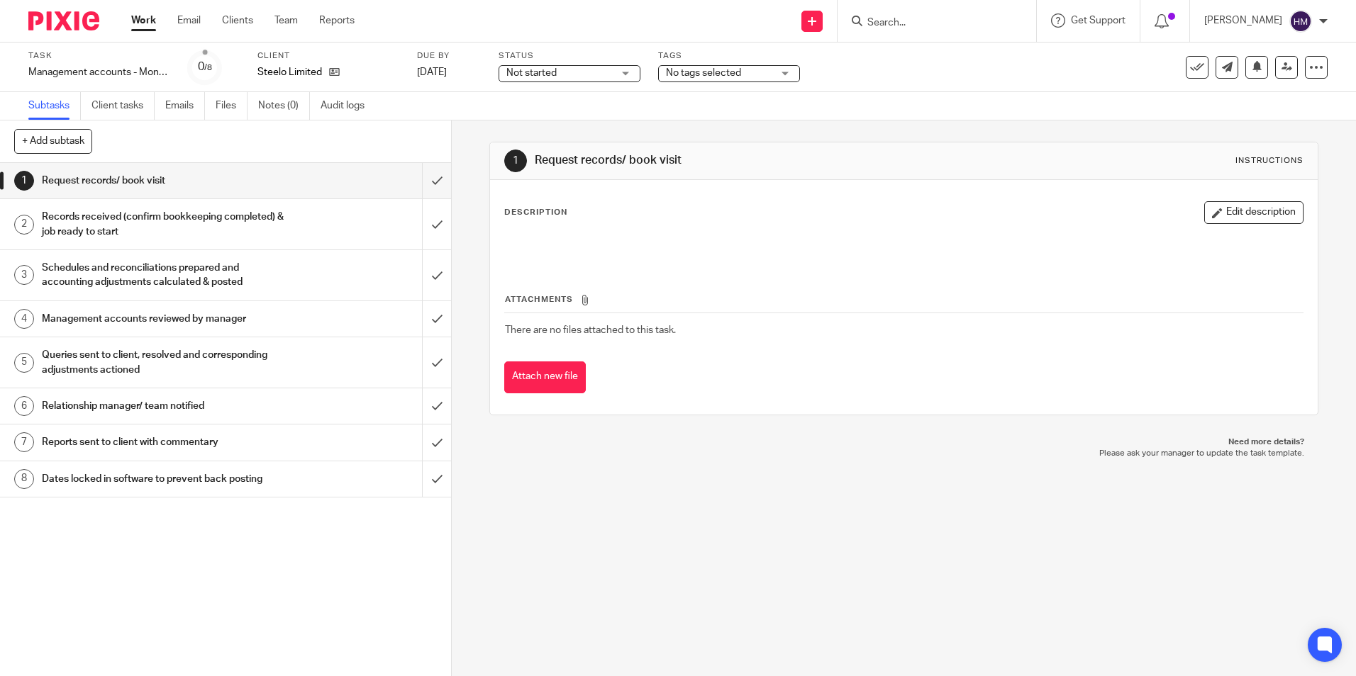
click at [580, 73] on span "Not started" at bounding box center [559, 73] width 106 height 15
click at [570, 113] on li "In progress" at bounding box center [569, 125] width 140 height 29
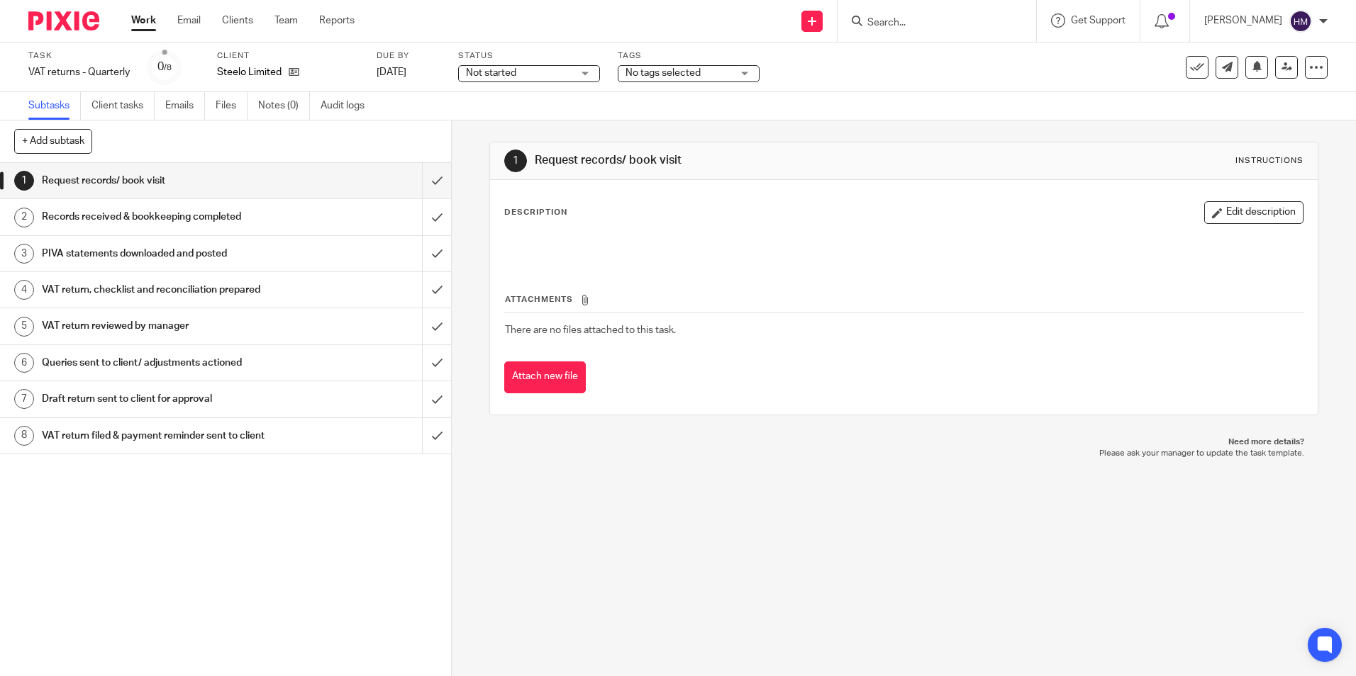
click at [558, 80] on span "Not started" at bounding box center [519, 73] width 106 height 15
click at [543, 116] on li "In progress" at bounding box center [529, 125] width 140 height 29
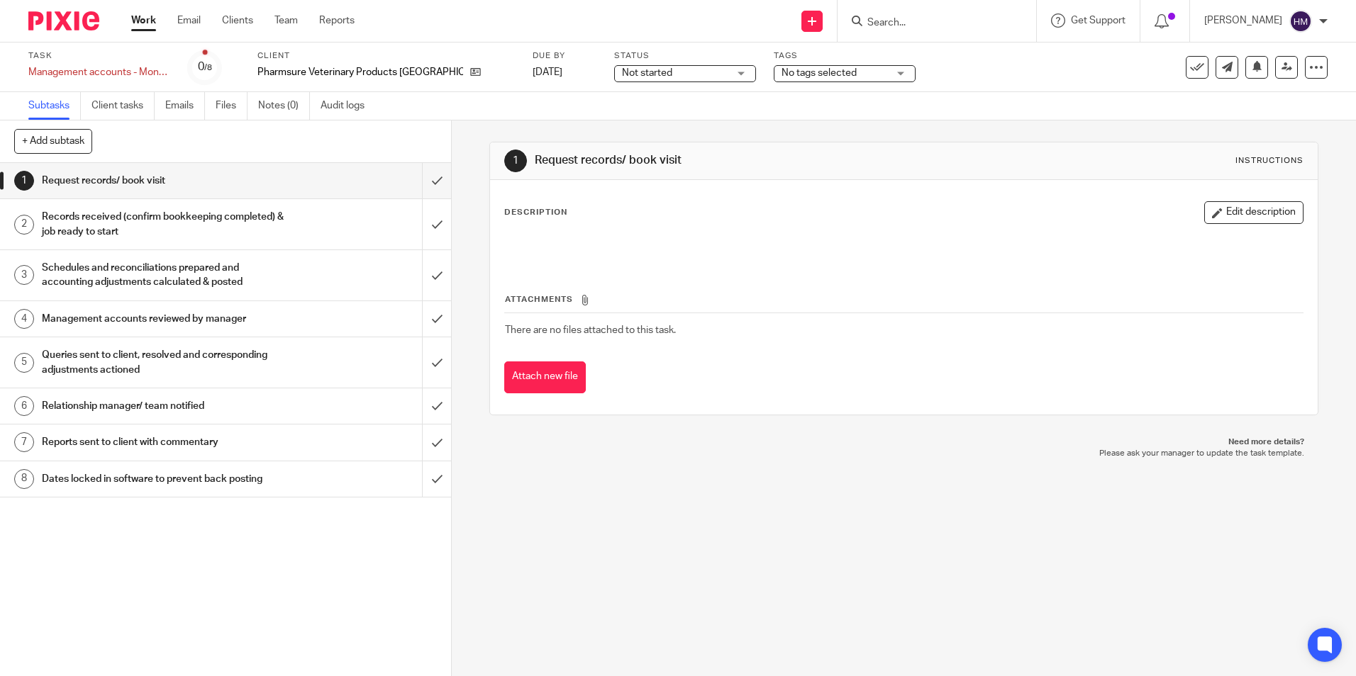
click at [644, 78] on span "Not started" at bounding box center [675, 73] width 106 height 15
click at [622, 119] on li "In progress" at bounding box center [619, 125] width 140 height 29
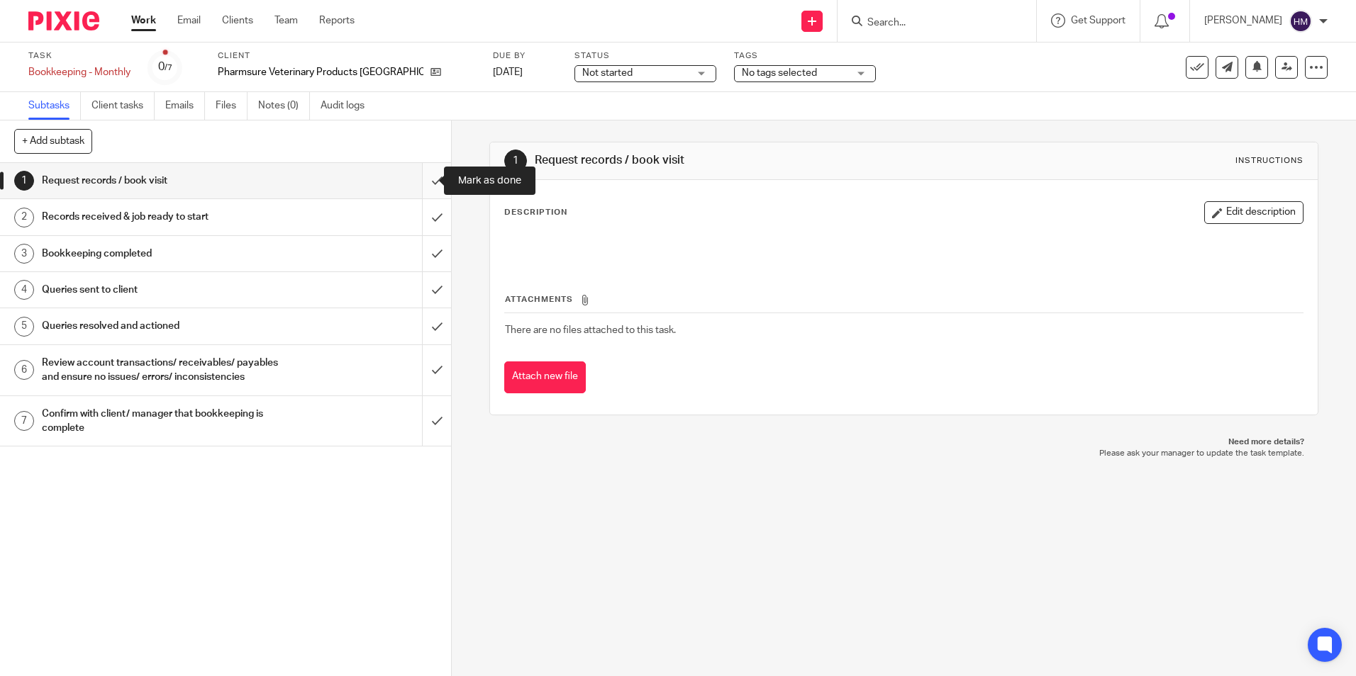
click at [422, 186] on input "submit" at bounding box center [225, 180] width 451 height 35
click at [423, 218] on input "submit" at bounding box center [225, 216] width 451 height 35
click at [422, 257] on input "submit" at bounding box center [225, 253] width 451 height 35
click at [420, 296] on input "submit" at bounding box center [225, 289] width 451 height 35
click at [424, 337] on input "submit" at bounding box center [225, 325] width 451 height 35
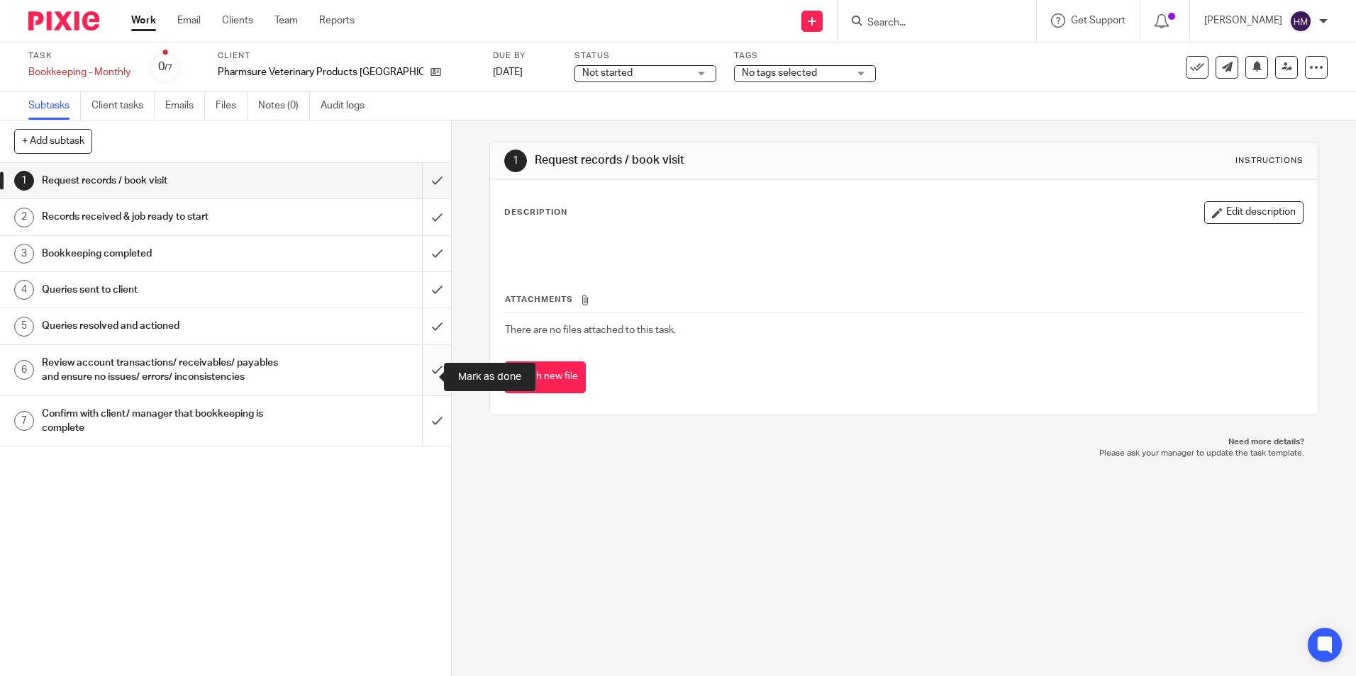
click at [420, 386] on input "submit" at bounding box center [225, 370] width 451 height 50
drag, startPoint x: 423, startPoint y: 432, endPoint x: 435, endPoint y: 409, distance: 25.7
click at [425, 430] on input "submit" at bounding box center [225, 421] width 451 height 50
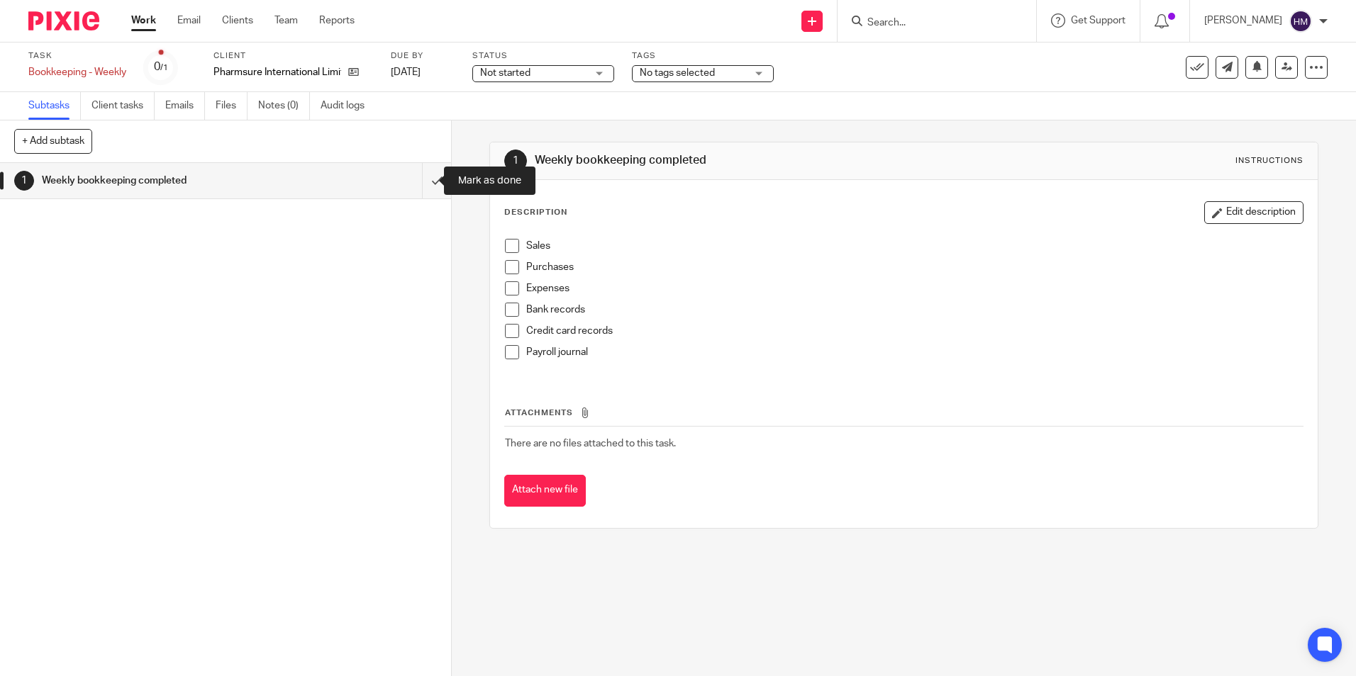
drag, startPoint x: 415, startPoint y: 185, endPoint x: 469, endPoint y: 152, distance: 63.4
click at [415, 185] on input "submit" at bounding box center [225, 180] width 451 height 35
click at [422, 186] on input "submit" at bounding box center [225, 180] width 451 height 35
click at [430, 184] on input "submit" at bounding box center [225, 180] width 451 height 35
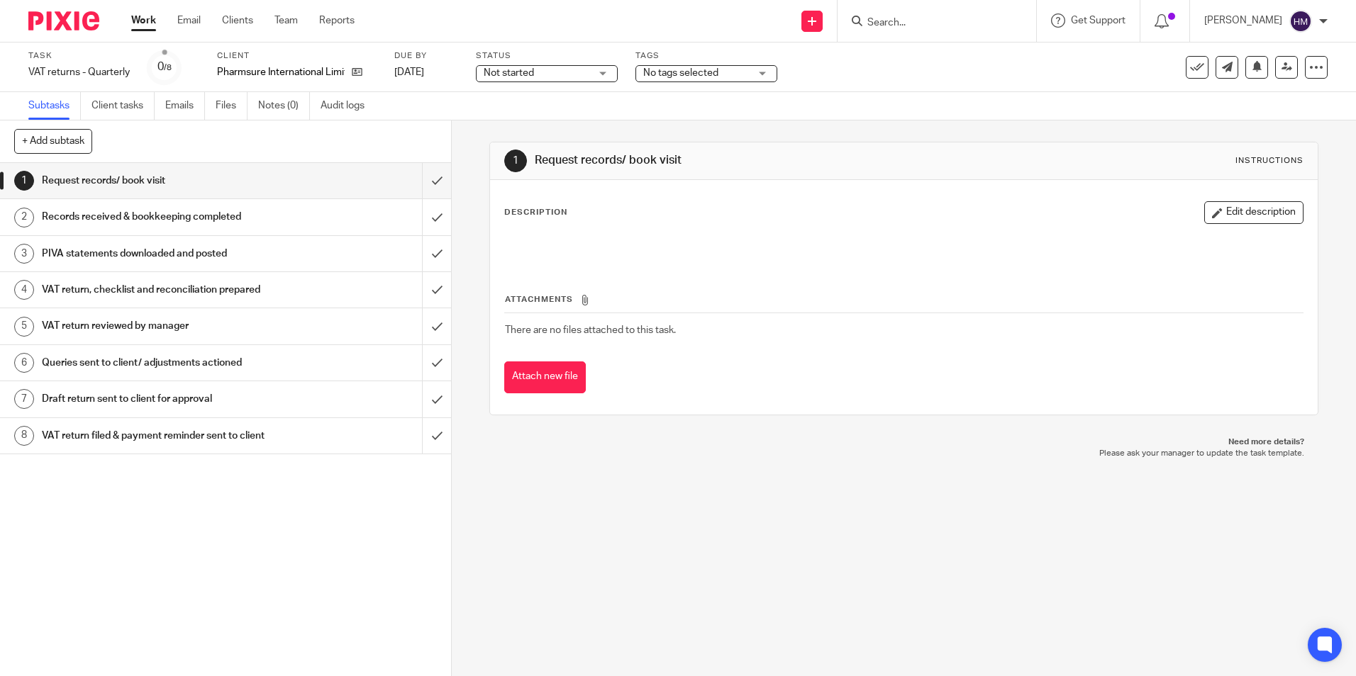
click at [586, 71] on span "Not started" at bounding box center [537, 73] width 106 height 15
click at [591, 123] on li "In progress" at bounding box center [547, 125] width 140 height 29
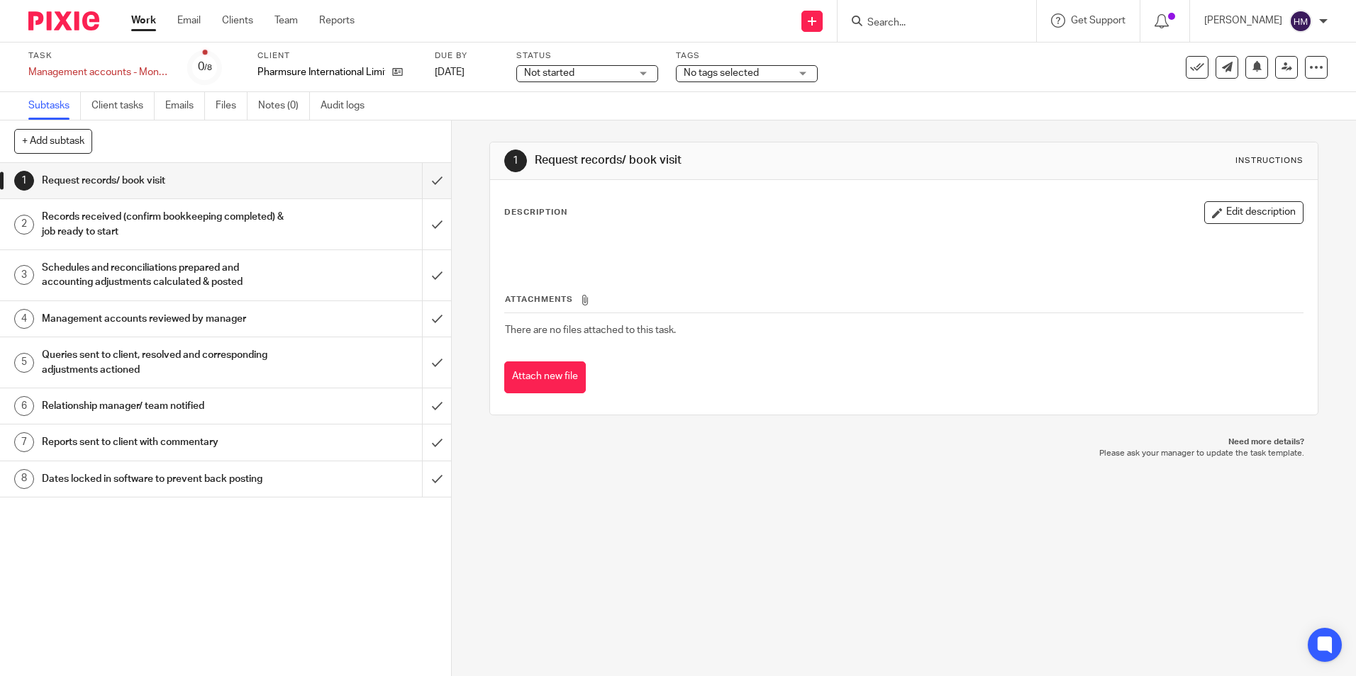
click at [627, 82] on div "Not started Not started" at bounding box center [587, 73] width 142 height 17
click at [590, 120] on li "In progress" at bounding box center [588, 125] width 140 height 29
click at [701, 26] on div "Send new email Create task Add client Request signature Get Support Contact Sup…" at bounding box center [866, 21] width 980 height 42
click at [624, 77] on span "Not started" at bounding box center [586, 73] width 106 height 15
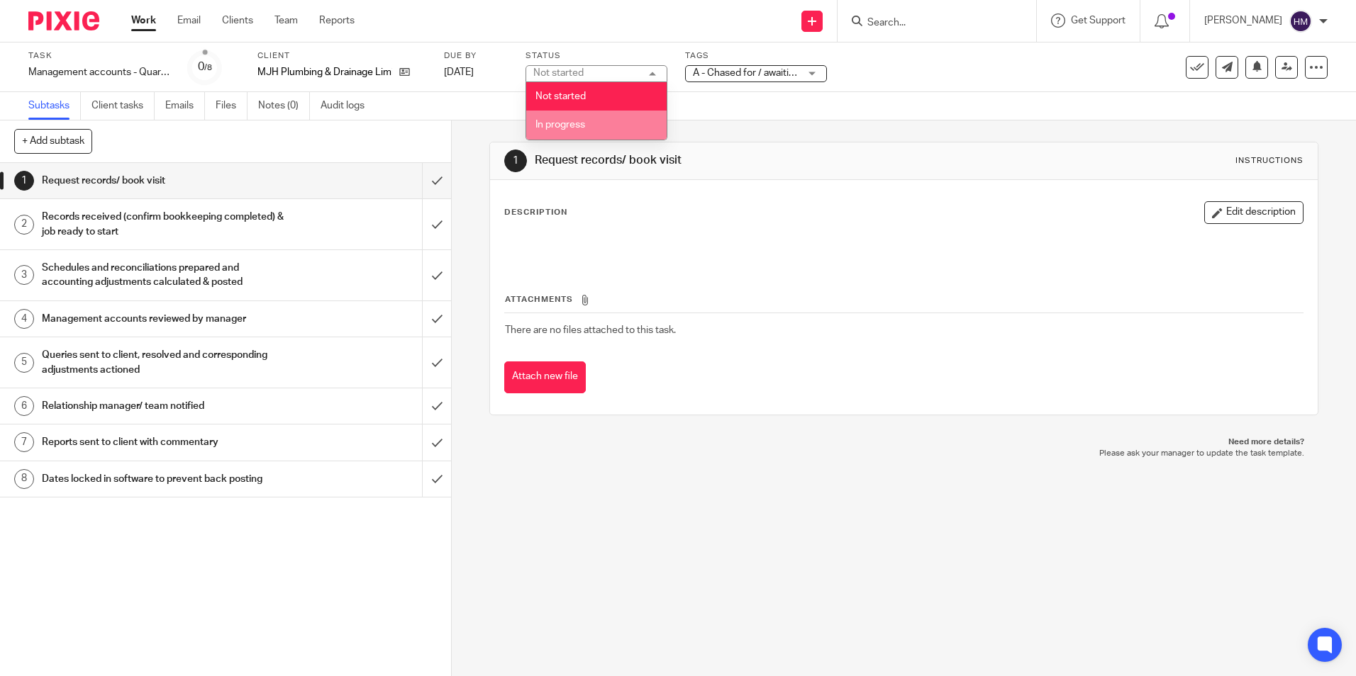
click at [603, 116] on li "In progress" at bounding box center [596, 125] width 140 height 29
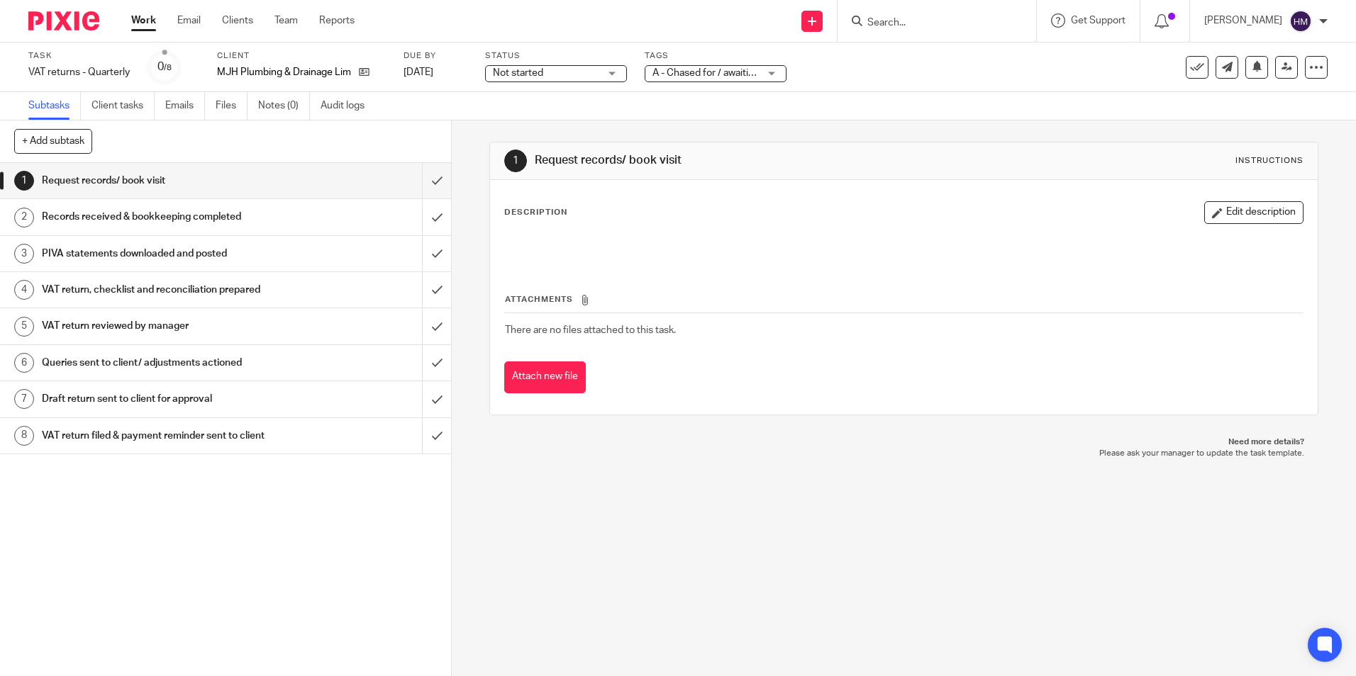
click at [586, 76] on span "Not started" at bounding box center [546, 73] width 106 height 15
click at [557, 118] on li "In progress" at bounding box center [556, 125] width 140 height 29
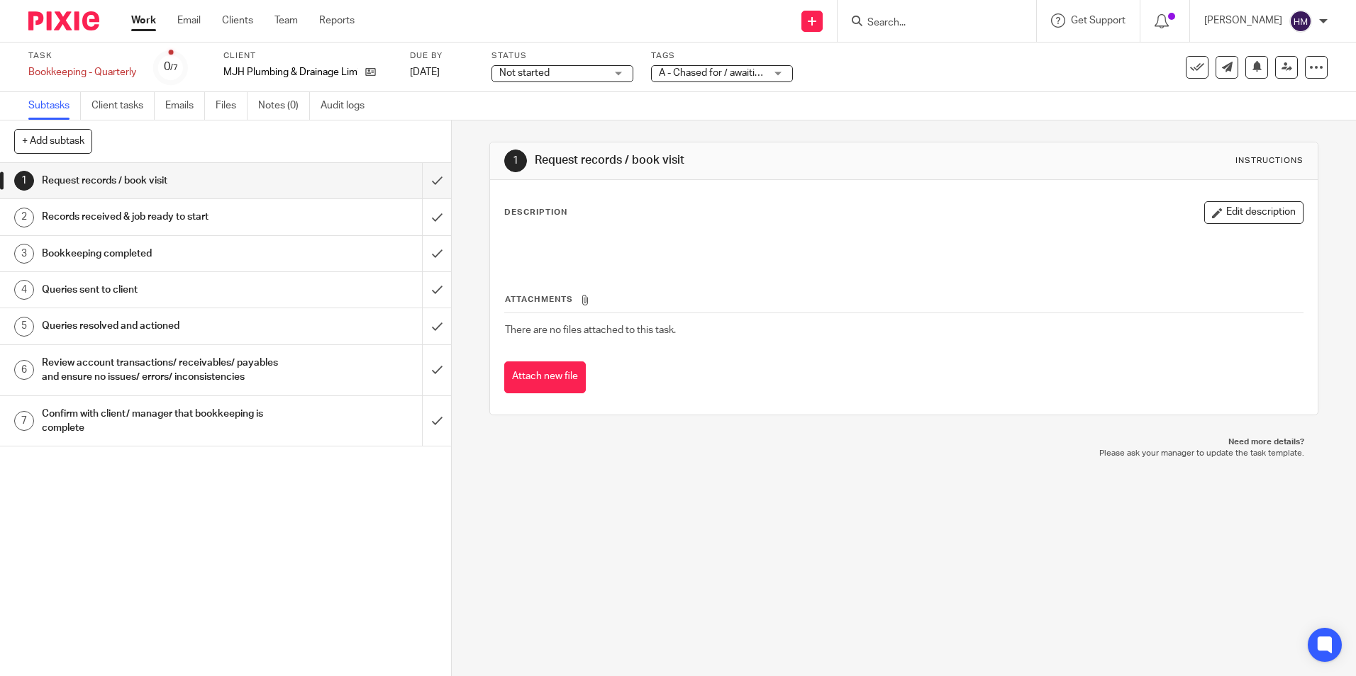
click at [608, 74] on div "Not started Not started" at bounding box center [562, 73] width 142 height 17
click at [576, 118] on li "In progress" at bounding box center [563, 125] width 140 height 29
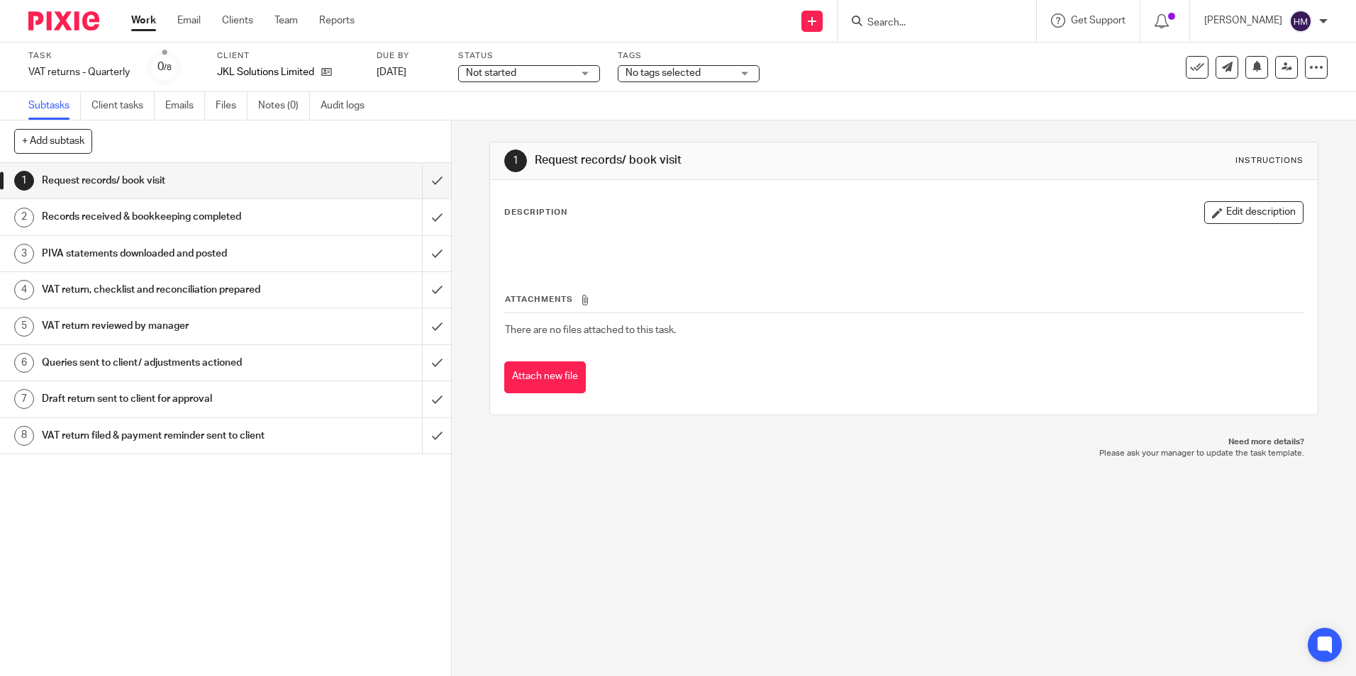
click at [645, 71] on span "No tags selected" at bounding box center [662, 73] width 75 height 10
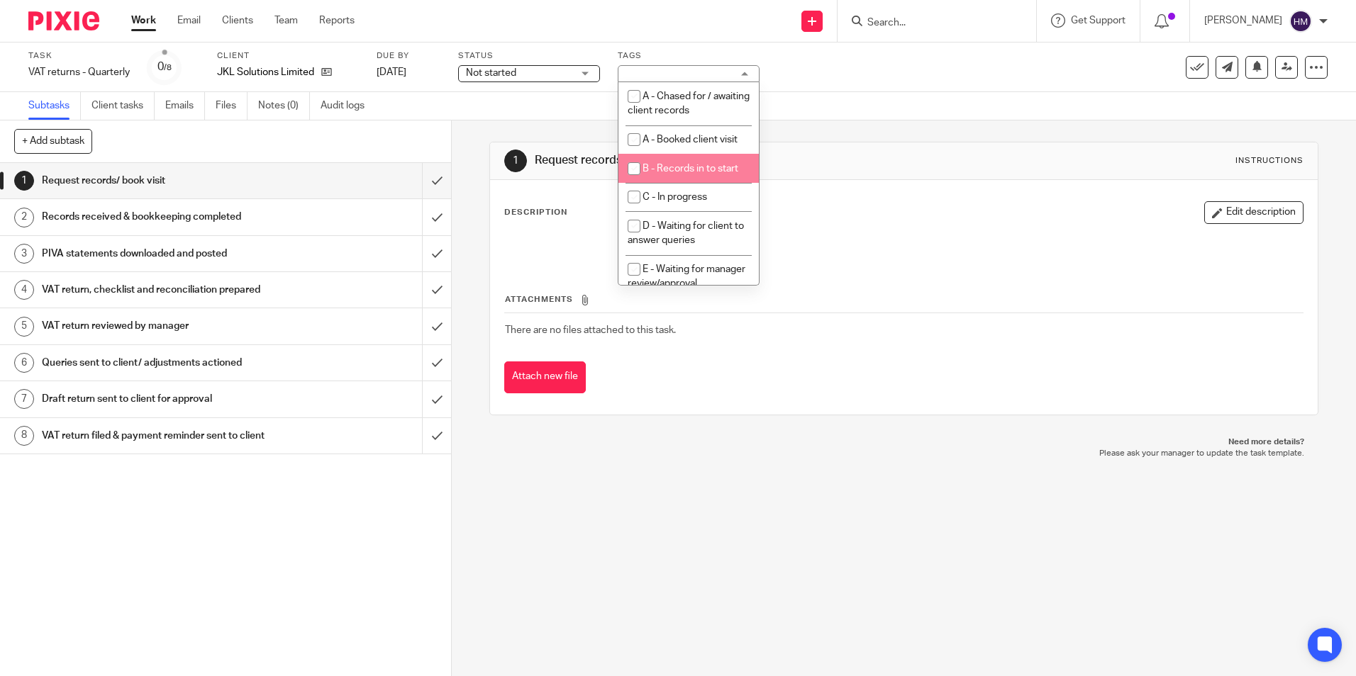
click at [649, 157] on li "B - Records in to start" at bounding box center [688, 168] width 140 height 29
checkbox input "true"
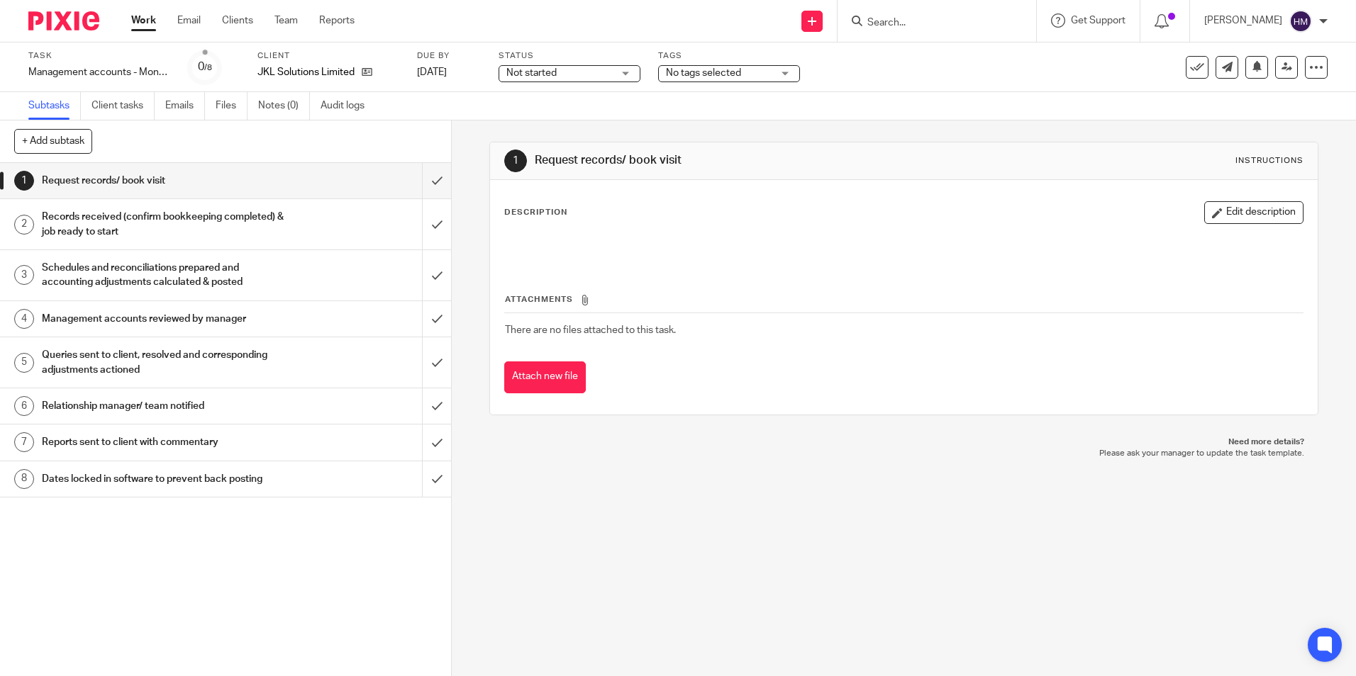
click at [701, 71] on span "No tags selected" at bounding box center [703, 73] width 75 height 10
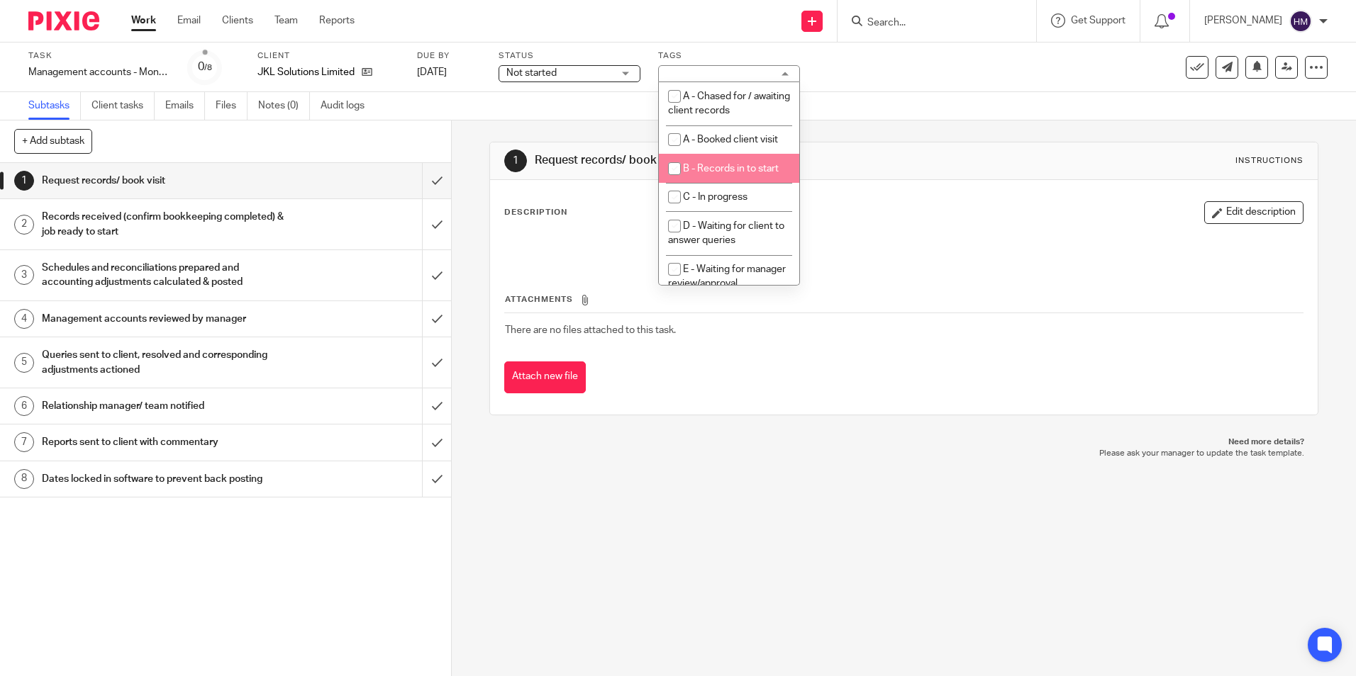
click at [696, 167] on span "B - Records in to start" at bounding box center [731, 169] width 96 height 10
checkbox input "true"
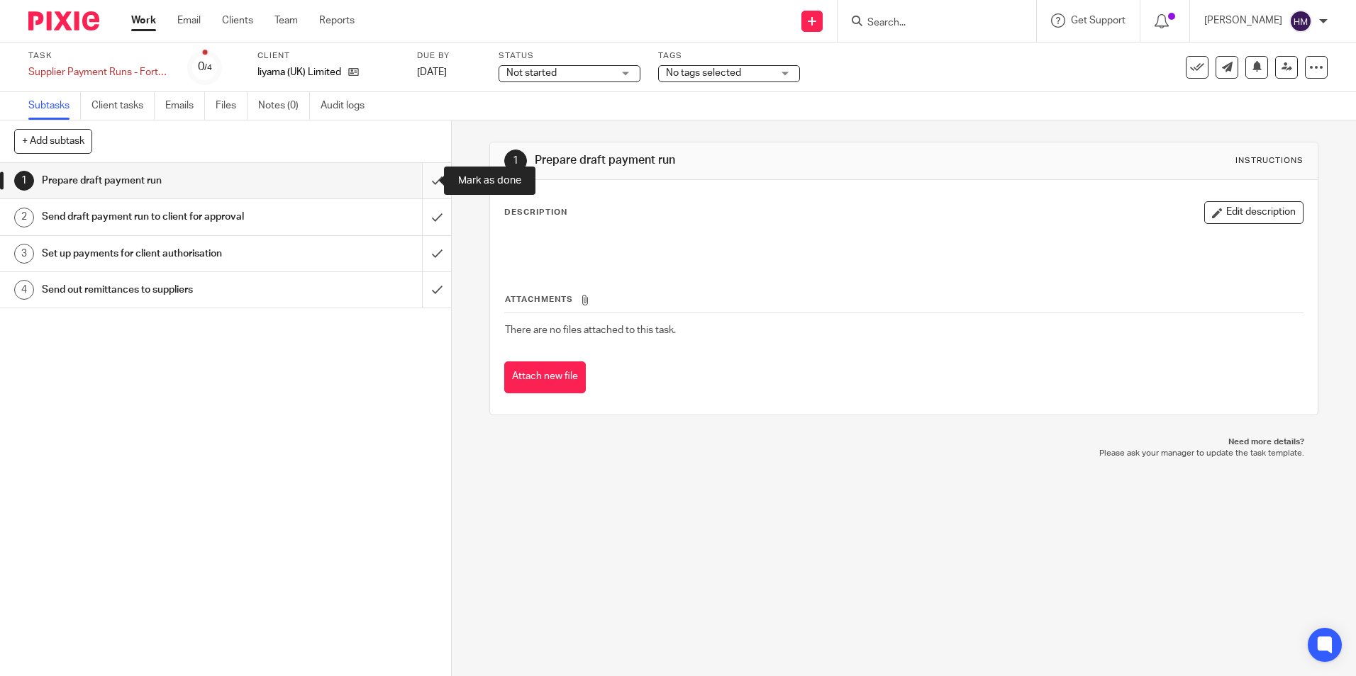
click at [428, 174] on input "submit" at bounding box center [225, 180] width 451 height 35
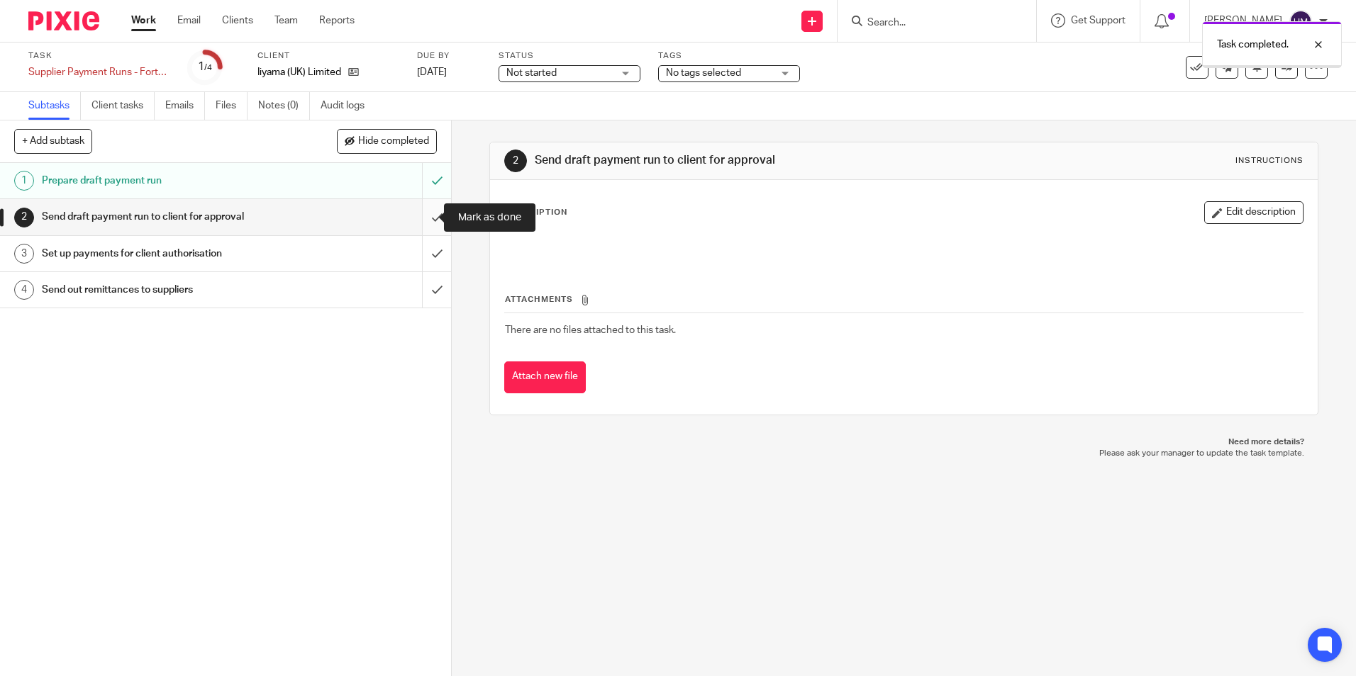
click input "submit"
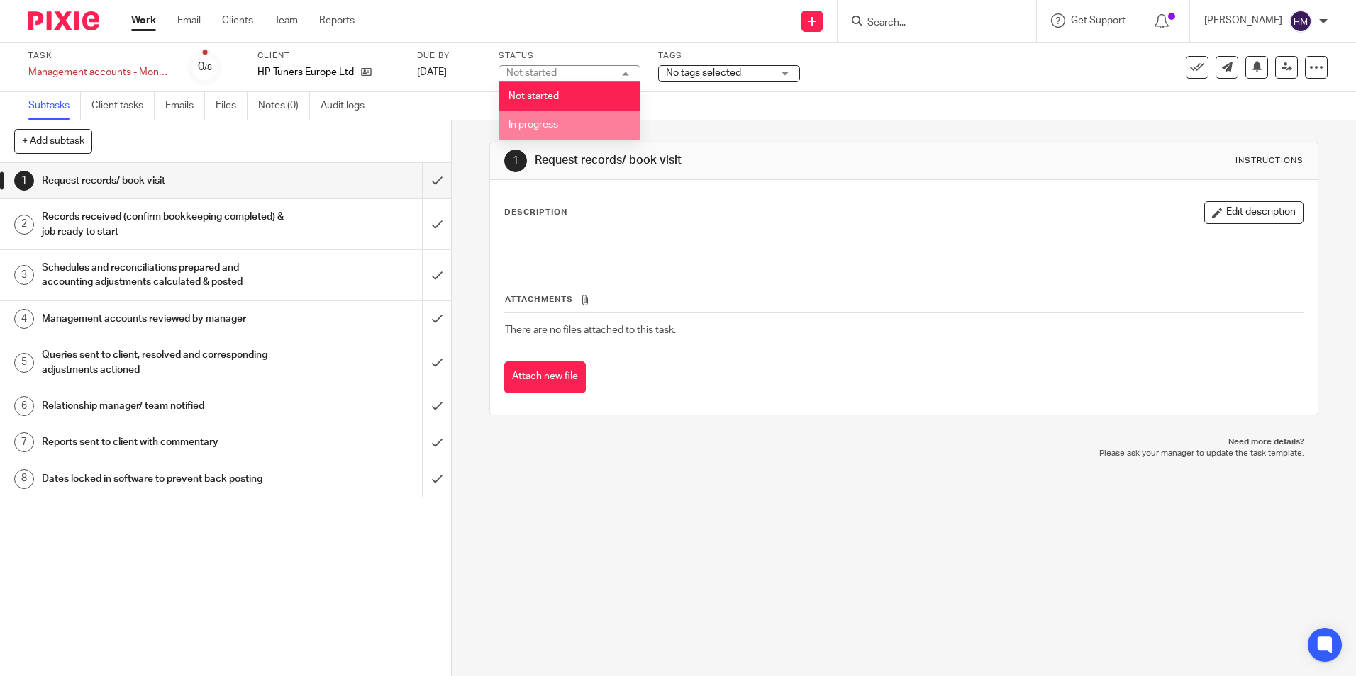
click at [550, 128] on span "In progress" at bounding box center [533, 125] width 50 height 10
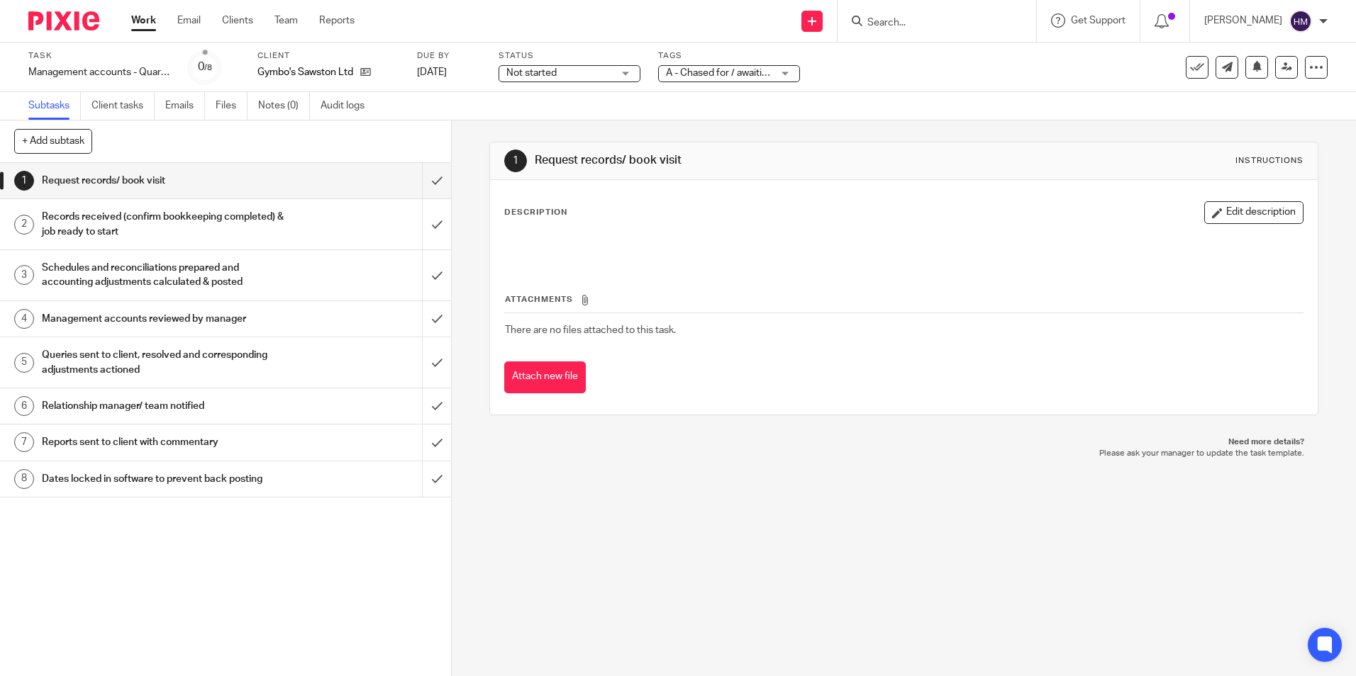
click at [692, 76] on span "A - Chased for / awaiting client records" at bounding box center [751, 73] width 171 height 10
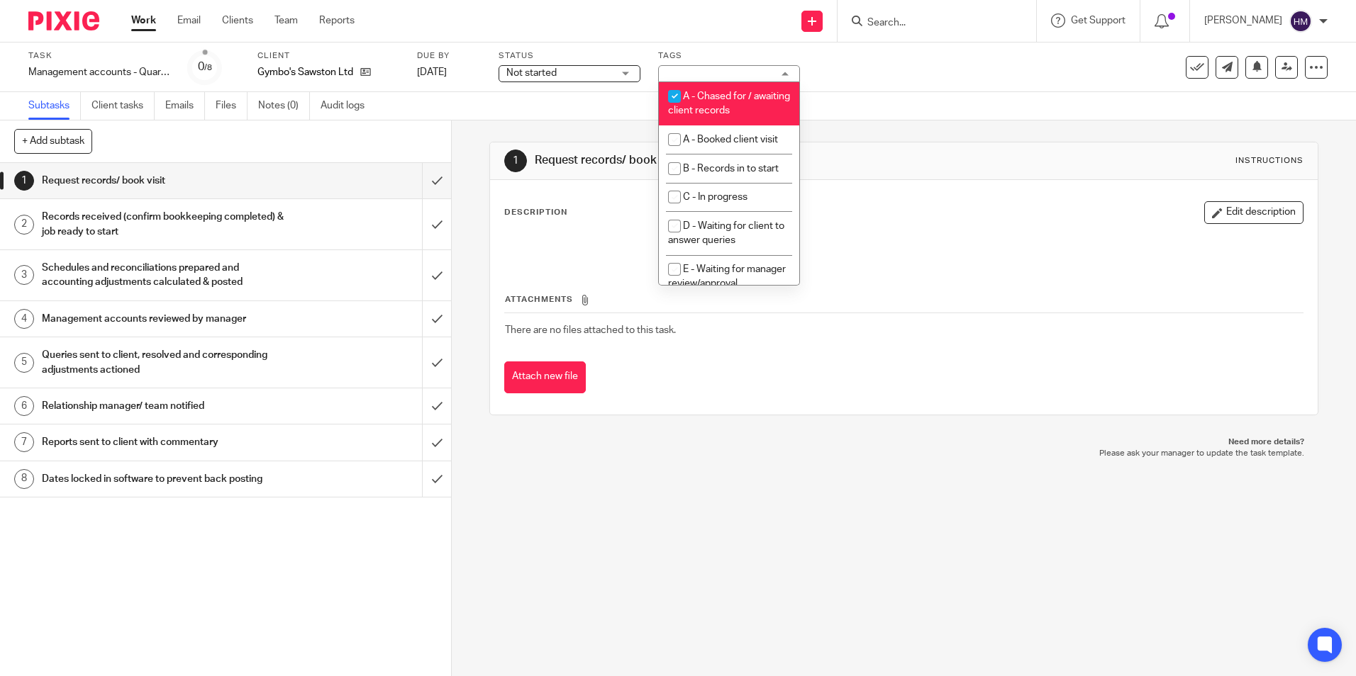
click at [861, 90] on div "Task Management accounts - Quarterly Save Management accounts - Quarterly 0 /8 …" at bounding box center [678, 68] width 1356 height 50
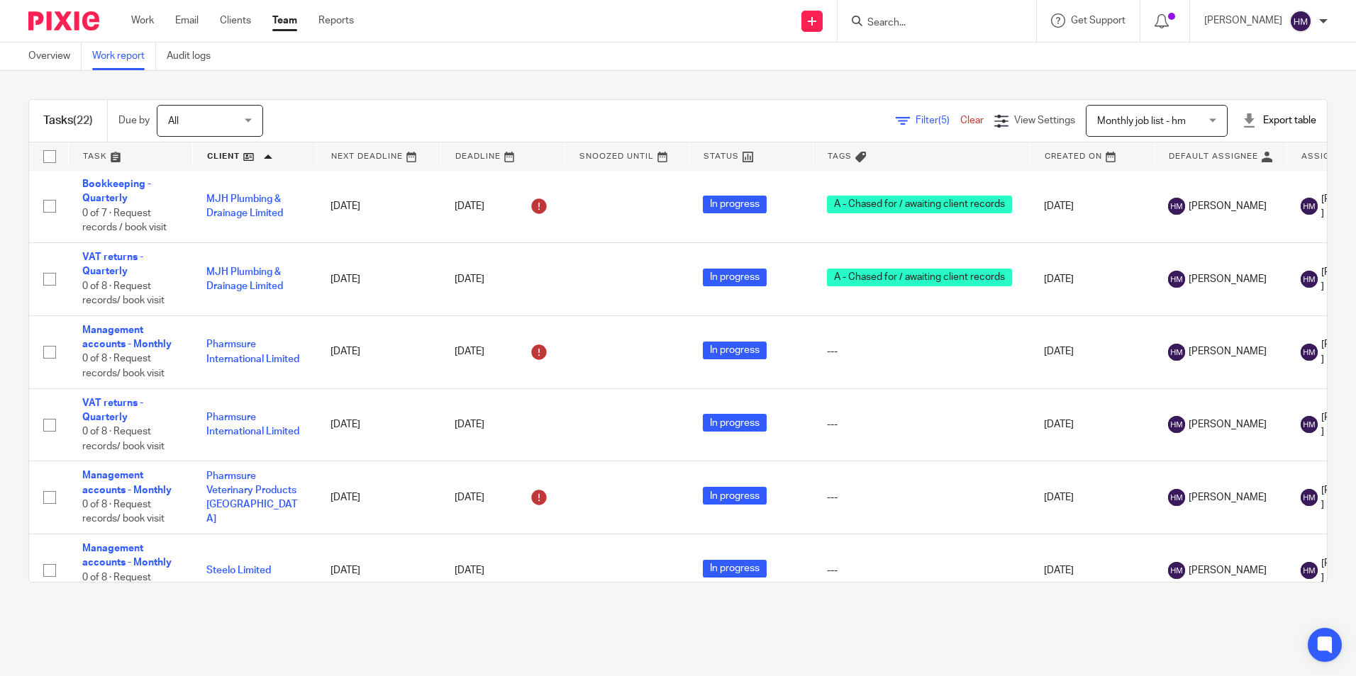
scroll to position [1104, 0]
